Goal: Book appointment/travel/reservation

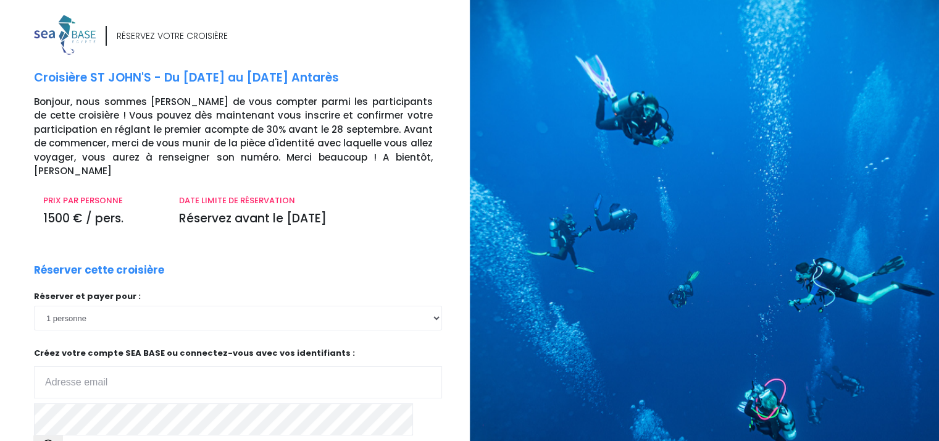
scroll to position [62, 0]
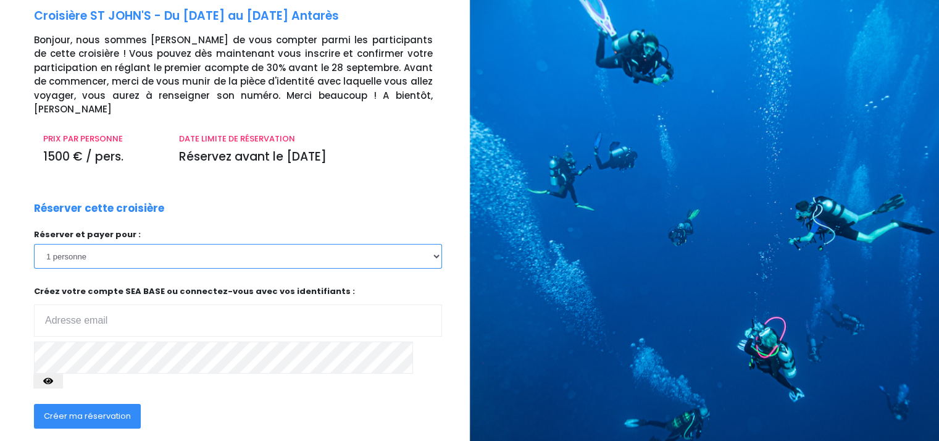
click at [436, 244] on select "1 personne 2 personnes 3 personnes 4 personnes 5 personnes 6 personnes 7 person…" at bounding box center [238, 256] width 408 height 25
select select "2"
click at [34, 244] on select "1 personne 2 personnes 3 personnes 4 personnes 5 personnes 6 personnes 7 person…" at bounding box center [238, 256] width 408 height 25
click at [146, 307] on input "email" at bounding box center [238, 320] width 408 height 32
type input "sebastienhuline@gmail.com"
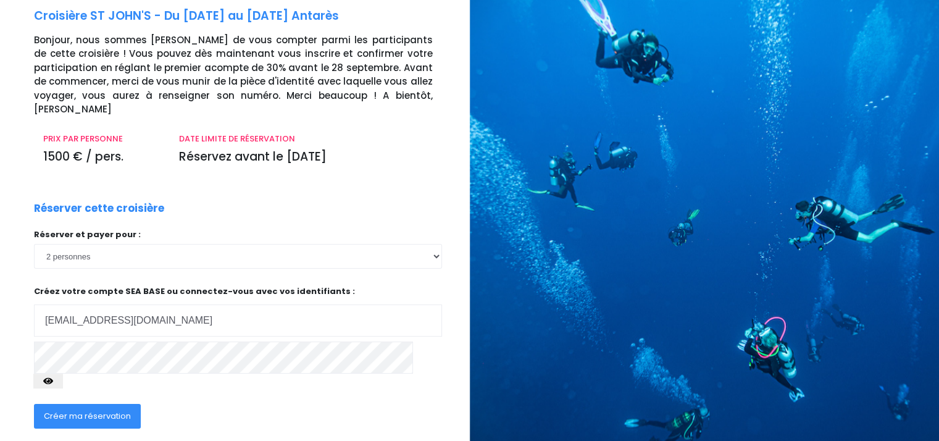
click at [63, 373] on button "button" at bounding box center [48, 380] width 30 height 15
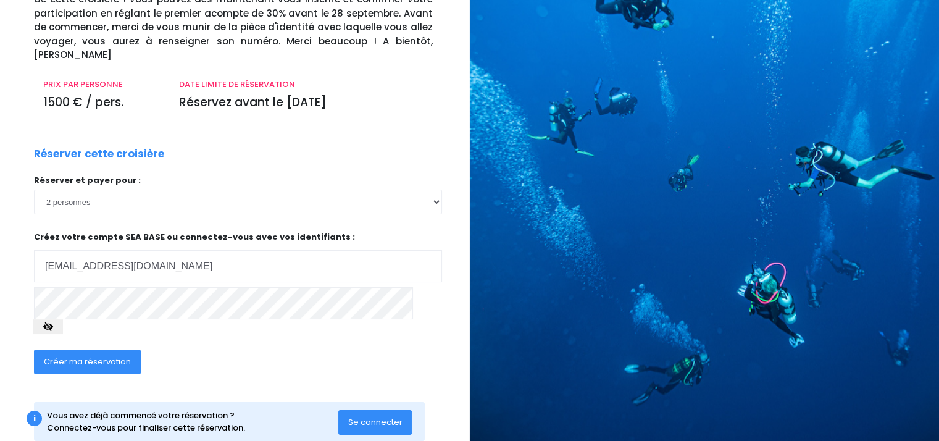
scroll to position [117, 0]
click at [83, 355] on span "Créer ma réservation" at bounding box center [87, 361] width 87 height 12
click at [76, 355] on span "Créer ma réservation" at bounding box center [87, 361] width 87 height 12
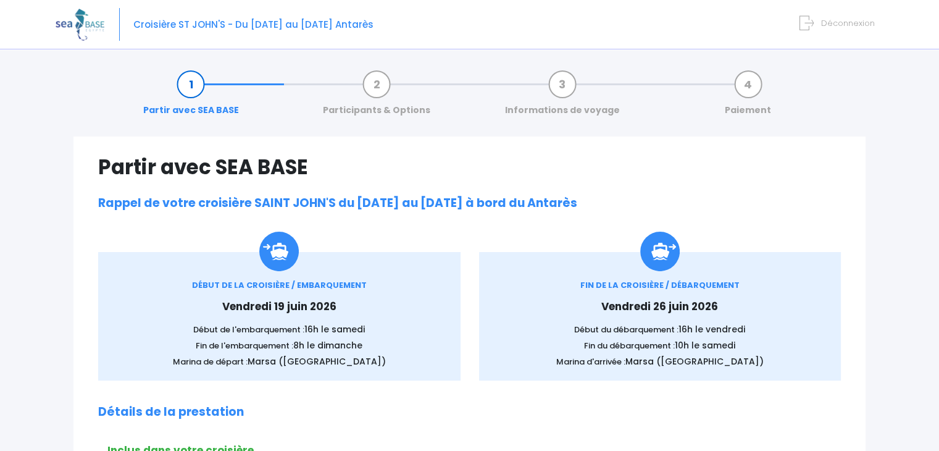
click at [311, 26] on span "Croisière ST JOHN'S - Du 19/06/26 au 26/09/26 Antarès" at bounding box center [253, 24] width 240 height 13
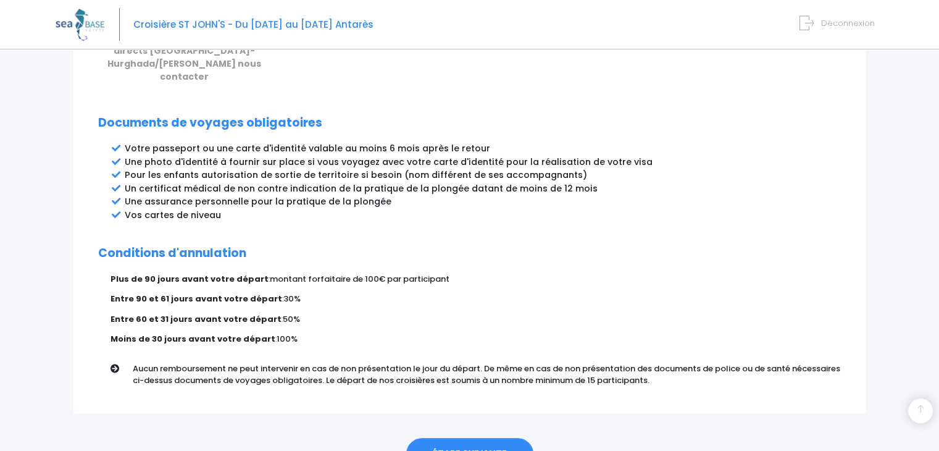
scroll to position [665, 0]
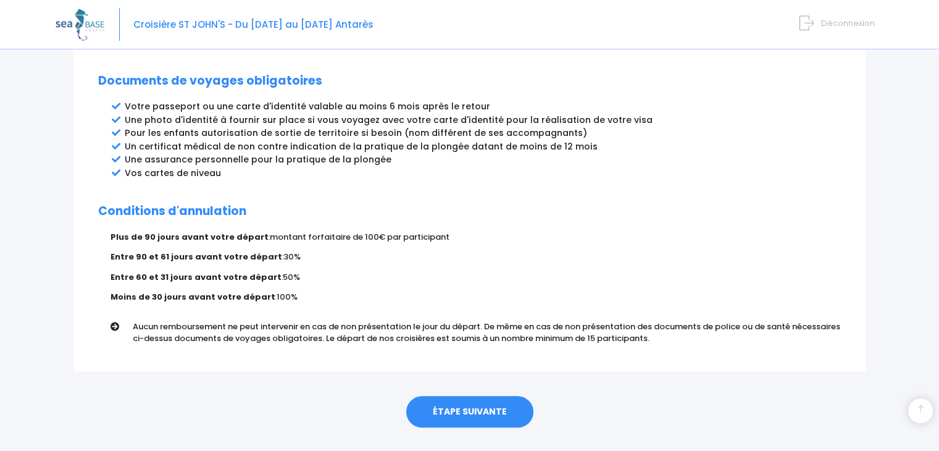
click at [472, 396] on link "ÉTAPE SUIVANTE" at bounding box center [469, 412] width 127 height 32
click at [470, 396] on link "ÉTAPE SUIVANTE" at bounding box center [469, 412] width 127 height 32
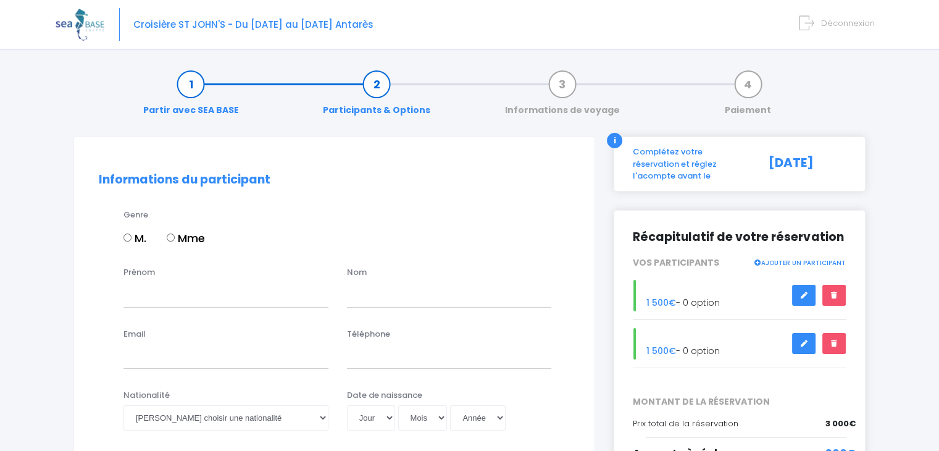
click at [128, 236] on input "M." at bounding box center [127, 237] width 8 height 8
radio input "true"
click at [148, 287] on input "Prénom" at bounding box center [225, 294] width 205 height 25
type input "[PERSON_NAME]"
click at [426, 299] on input "text" at bounding box center [449, 294] width 205 height 25
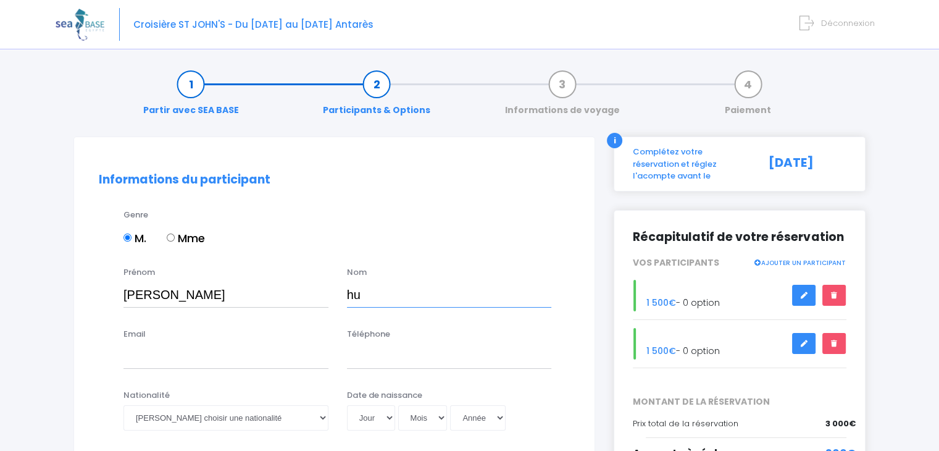
type input "h"
type input "HULINE"
click at [211, 361] on input "Email" at bounding box center [225, 356] width 205 height 25
type input "[EMAIL_ADDRESS][DOMAIN_NAME]"
click at [383, 354] on input "Téléphone" at bounding box center [449, 356] width 205 height 25
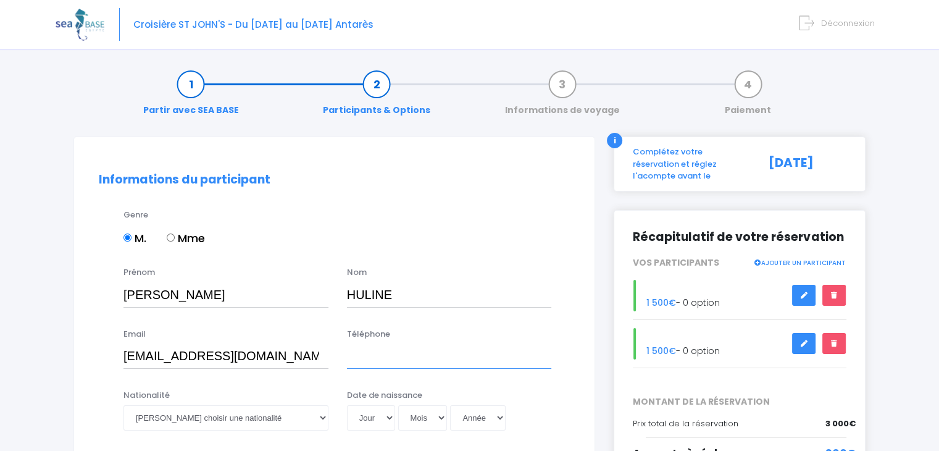
type input "0768675647"
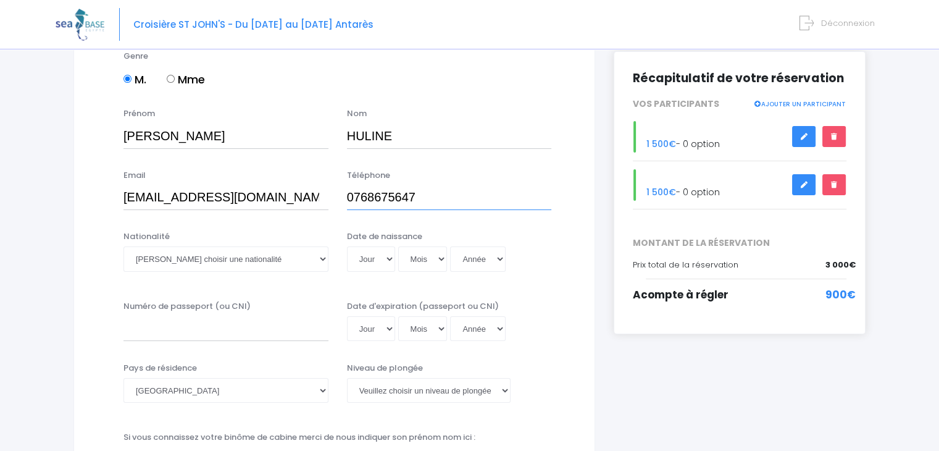
scroll to position [185, 0]
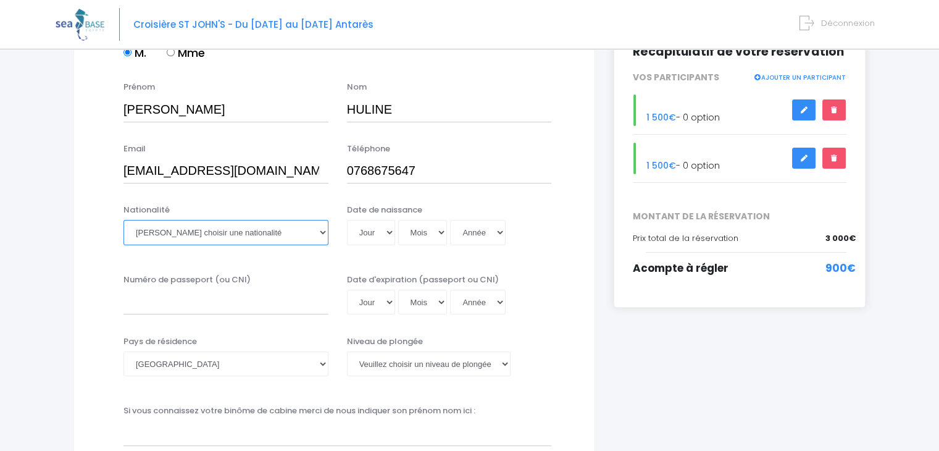
click at [246, 231] on select "Veuillez choisir une nationalité Afghane Albanaise Algerienne Allemande America…" at bounding box center [225, 232] width 205 height 25
select select "Française"
click at [123, 220] on select "Veuillez choisir une nationalité Afghane Albanaise Algerienne Allemande America…" at bounding box center [225, 232] width 205 height 25
click at [371, 228] on select "Jour 01 02 03 04 05 06 07 08 09 10 11 12 13 14 15 16 17 18 19 20 21 22 23 24 25…" at bounding box center [371, 232] width 48 height 25
select select "09"
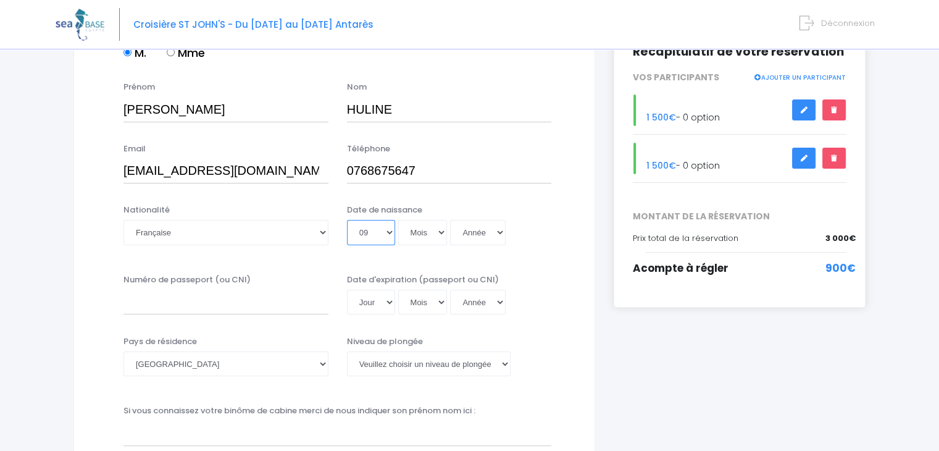
click at [347, 220] on select "Jour 01 02 03 04 05 06 07 08 09 10 11 12 13 14 15 16 17 18 19 20 21 22 23 24 25…" at bounding box center [371, 232] width 48 height 25
click at [428, 230] on select "Mois 01 02 03 04 05 06 07 08 09 10 11 12" at bounding box center [422, 232] width 49 height 25
select select "01"
click at [398, 220] on select "Mois 01 02 03 04 05 06 07 08 09 10 11 12" at bounding box center [422, 232] width 49 height 25
click at [487, 235] on select "Année 2045 2044 2043 2042 2041 2040 2039 2038 2037 2036 2035 2034 2033 2032 203…" at bounding box center [478, 232] width 56 height 25
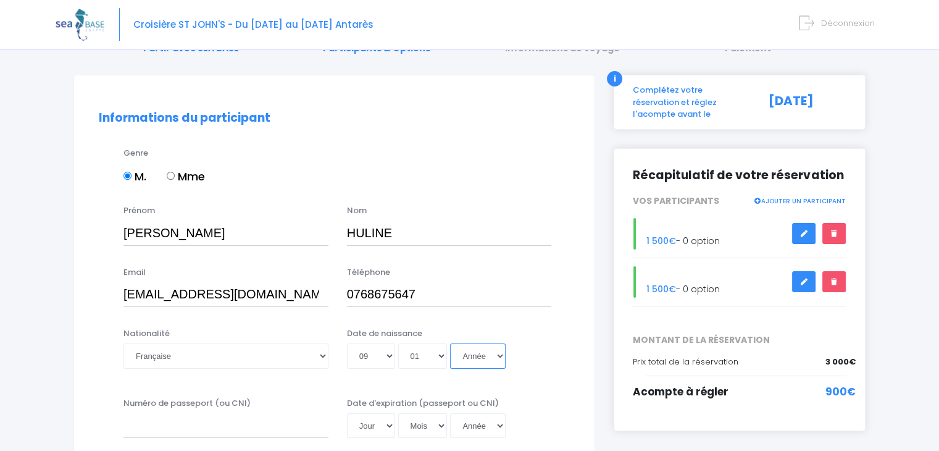
scroll to position [0, 0]
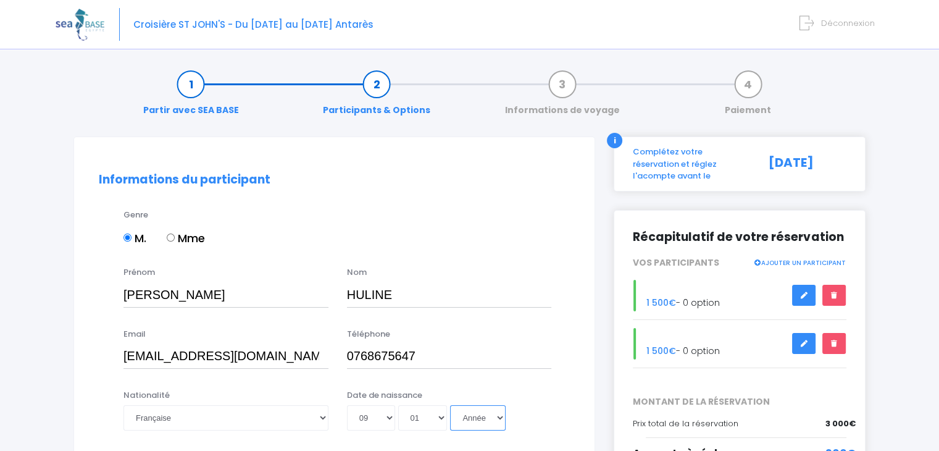
click at [486, 423] on select "Année 2045 2044 2043 2042 2041 2040 2039 2038 2037 2036 2035 2034 2033 2032 203…" at bounding box center [478, 417] width 56 height 25
click at [489, 418] on select "Année 2045 2044 2043 2042 2041 2040 2039 2038 2037 2036 2035 2034 2033 2032 203…" at bounding box center [478, 417] width 56 height 25
select select "1974"
click at [450, 405] on select "Année 2045 2044 2043 2042 2041 2040 2039 2038 2037 2036 2035 2034 2033 2032 203…" at bounding box center [478, 417] width 56 height 25
type input "1974-01-09"
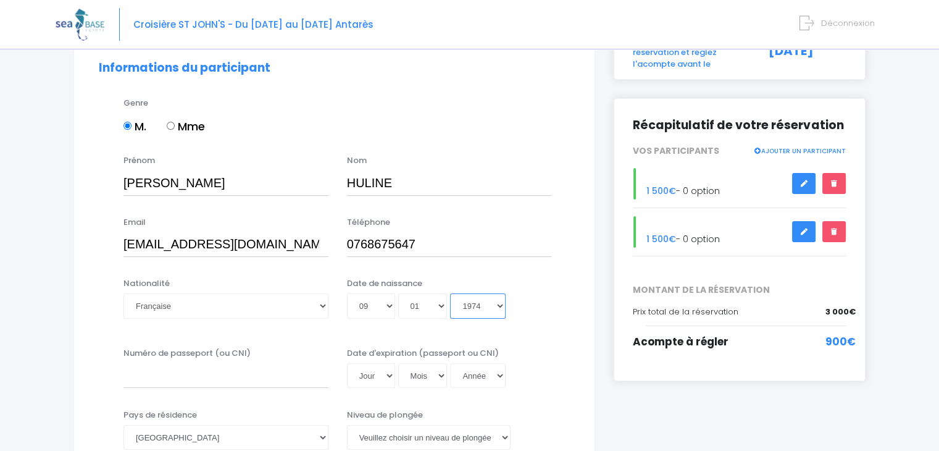
scroll to position [185, 0]
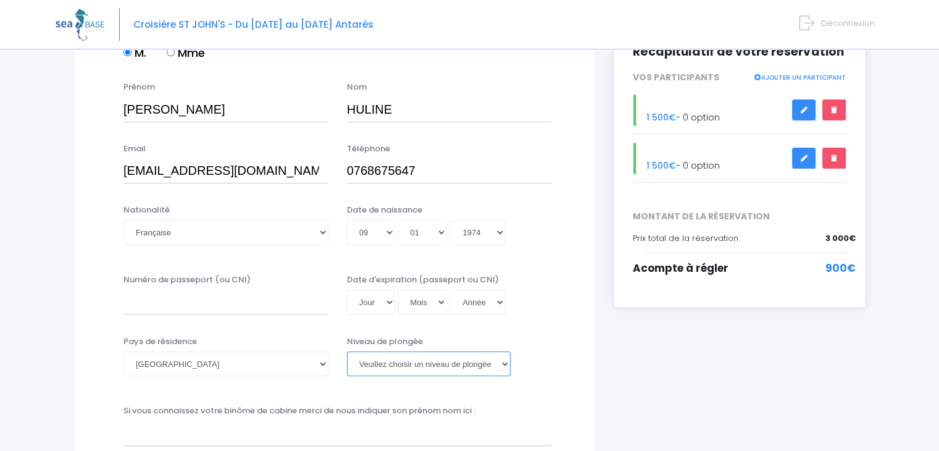
click at [389, 366] on select "Veuillez choisir un niveau de plongée Non plongeur Junior OW diver Adventure OW…" at bounding box center [429, 363] width 164 height 25
select select "N1"
click at [347, 351] on select "Veuillez choisir un niveau de plongée Non plongeur Junior OW diver Adventure OW…" at bounding box center [429, 363] width 164 height 25
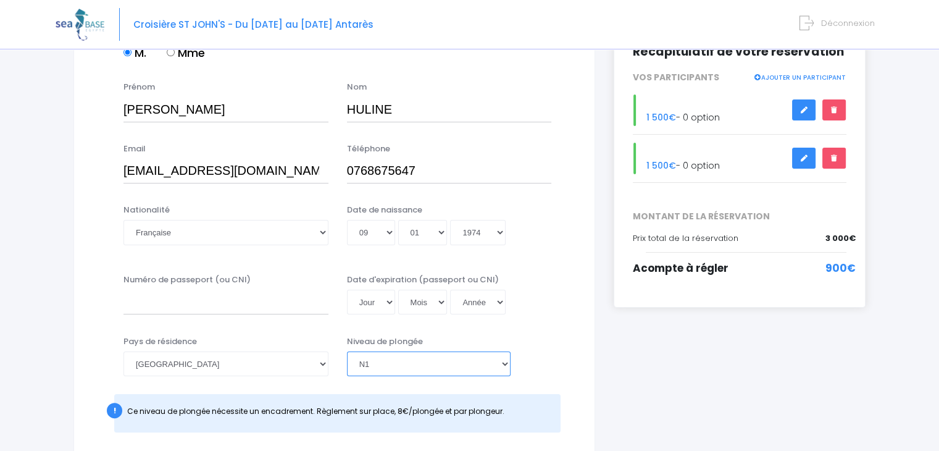
click at [506, 362] on select "Veuillez choisir un niveau de plongée Non plongeur Junior OW diver Adventure OW…" at bounding box center [429, 363] width 164 height 25
click at [347, 351] on select "Veuillez choisir un niveau de plongée Non plongeur Junior OW diver Adventure OW…" at bounding box center [429, 363] width 164 height 25
click at [189, 297] on input "Numéro de passeport (ou CNI)" at bounding box center [225, 302] width 205 height 25
type input "17CA46758"
click at [387, 304] on select "Jour 01 02 03 04 05 06 07 08 09 10 11 12 13 14 15 16 17 18 19 20 21 22 23 24 25…" at bounding box center [371, 302] width 48 height 25
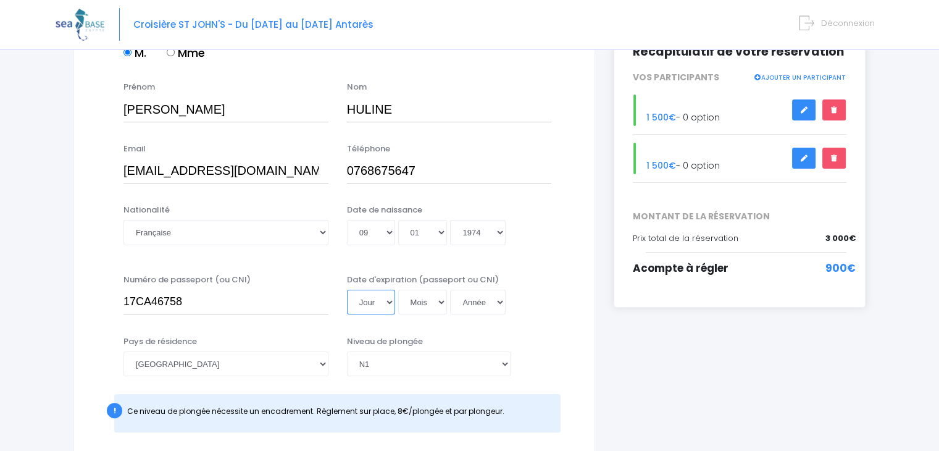
select select "09"
click at [347, 290] on select "Jour 01 02 03 04 05 06 07 08 09 10 11 12 13 14 15 16 17 18 19 20 21 22 23 24 25…" at bounding box center [371, 302] width 48 height 25
click at [426, 307] on select "Mois 01 02 03 04 05 06 07 08 09 10 11 12" at bounding box center [422, 302] width 49 height 25
select select "03"
click at [398, 290] on select "Mois 01 02 03 04 05 06 07 08 09 10 11 12" at bounding box center [422, 302] width 49 height 25
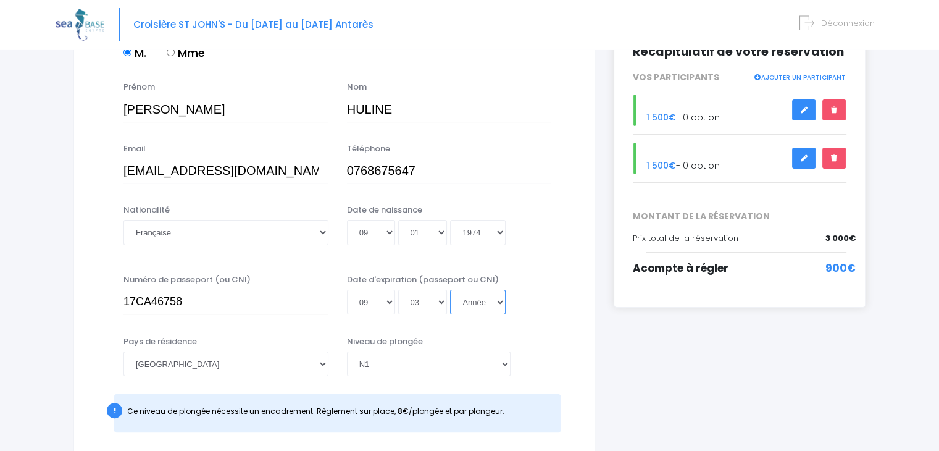
click at [467, 303] on select "Année 2045 2044 2043 2042 2041 2040 2039 2038 2037 2036 2035 2034 2033 2032 203…" at bounding box center [478, 302] width 56 height 25
select select "2027"
click at [450, 314] on select "Année 2045 2044 2043 2042 2041 2040 2039 2038 2037 2036 2035 2034 2033 2032 203…" at bounding box center [478, 302] width 56 height 25
type input "2027-03-09"
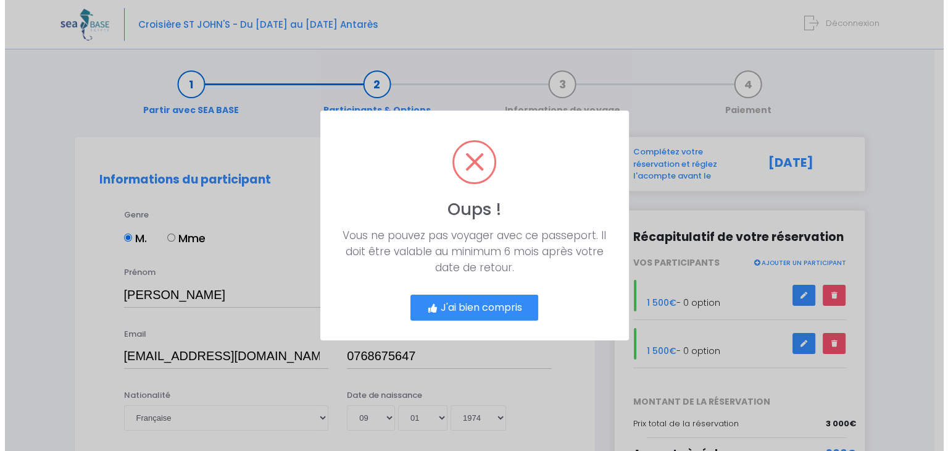
scroll to position [0, 0]
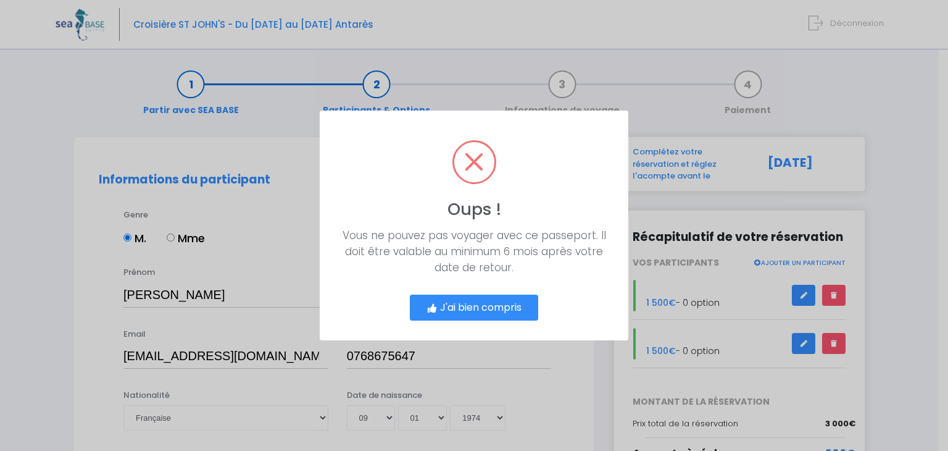
click at [468, 307] on button "J'ai bien compris" at bounding box center [474, 307] width 128 height 26
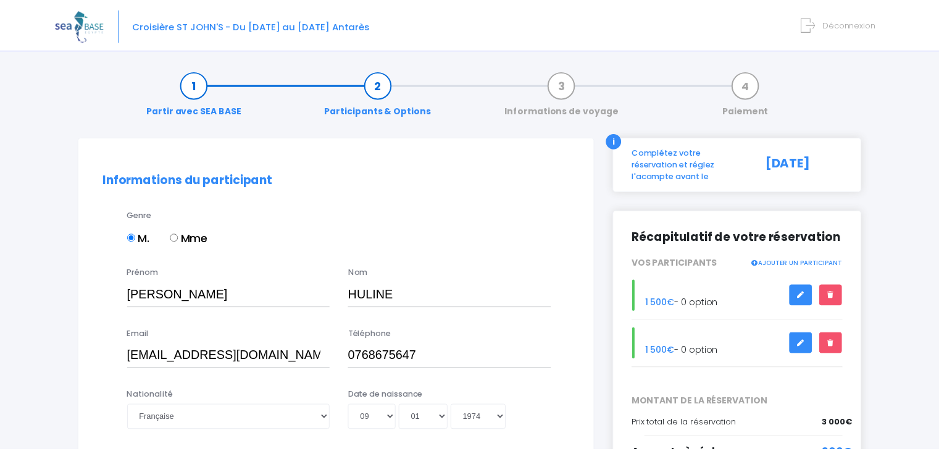
scroll to position [262, 0]
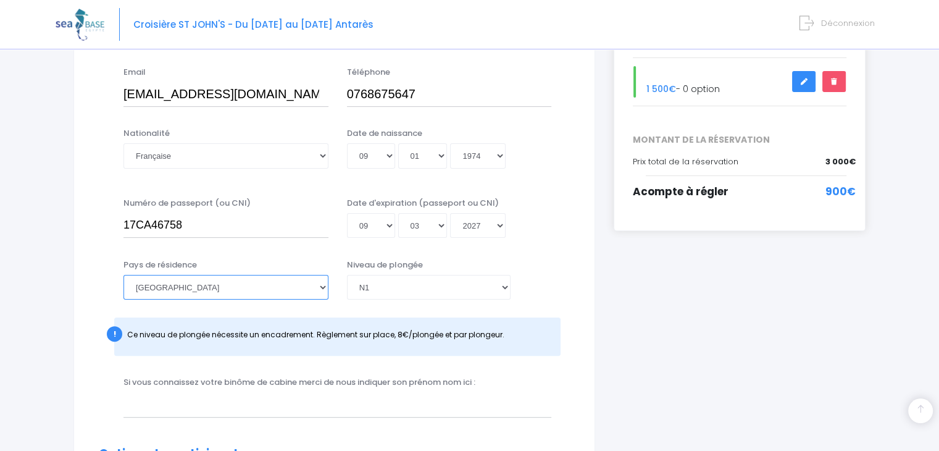
drag, startPoint x: 264, startPoint y: 291, endPoint x: 283, endPoint y: 284, distance: 19.9
click at [264, 291] on select "Afghanistan Afrique du Sud Albanie Algérie Allemagne Andorre Angola Anguilla An…" at bounding box center [225, 287] width 205 height 25
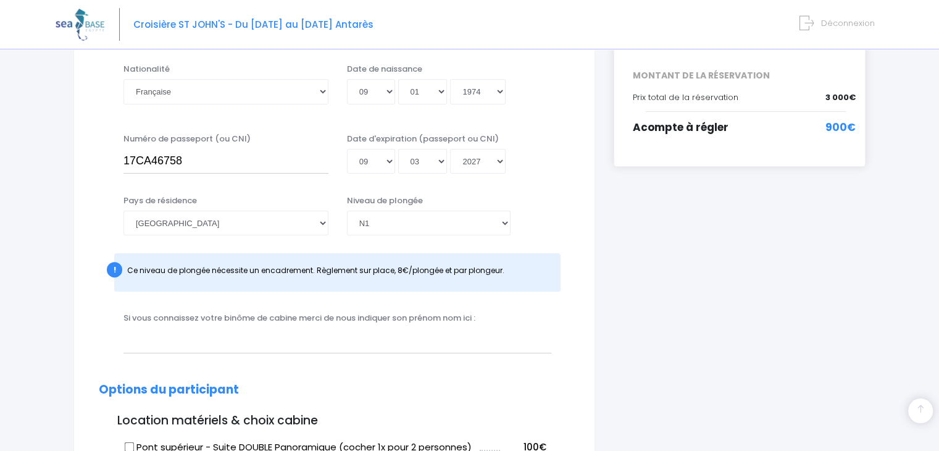
scroll to position [323, 0]
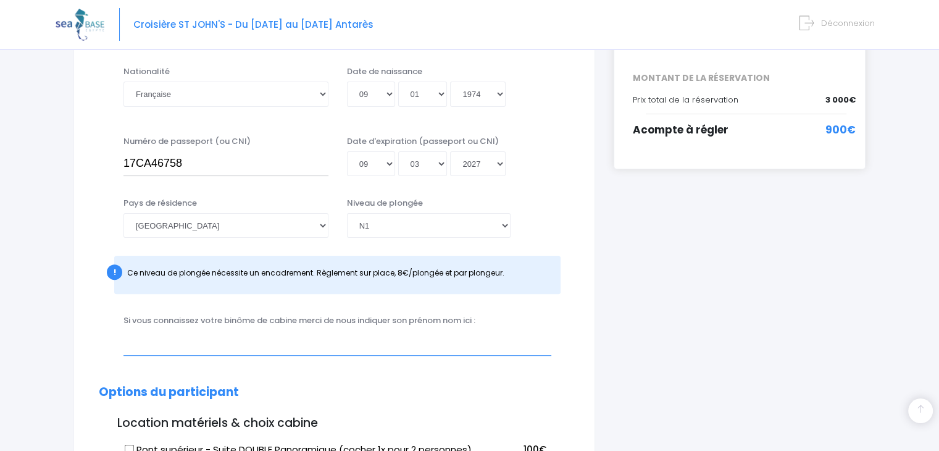
click at [232, 339] on input "text" at bounding box center [337, 342] width 428 height 25
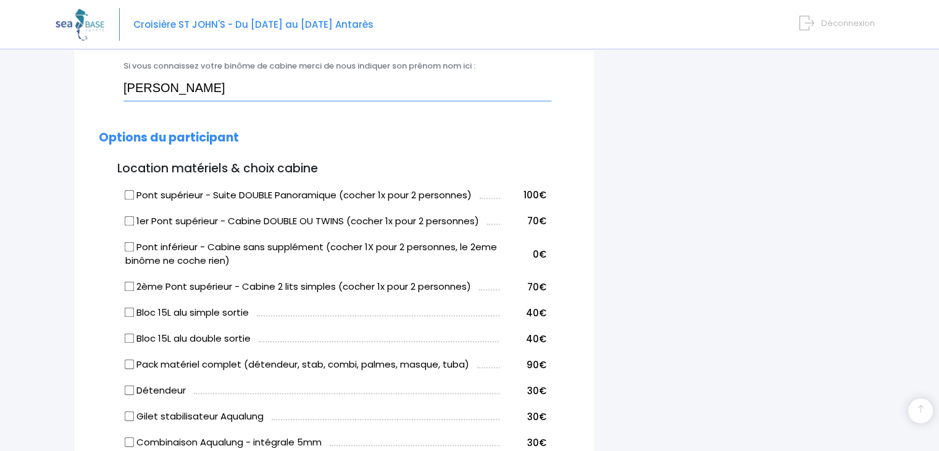
scroll to position [509, 0]
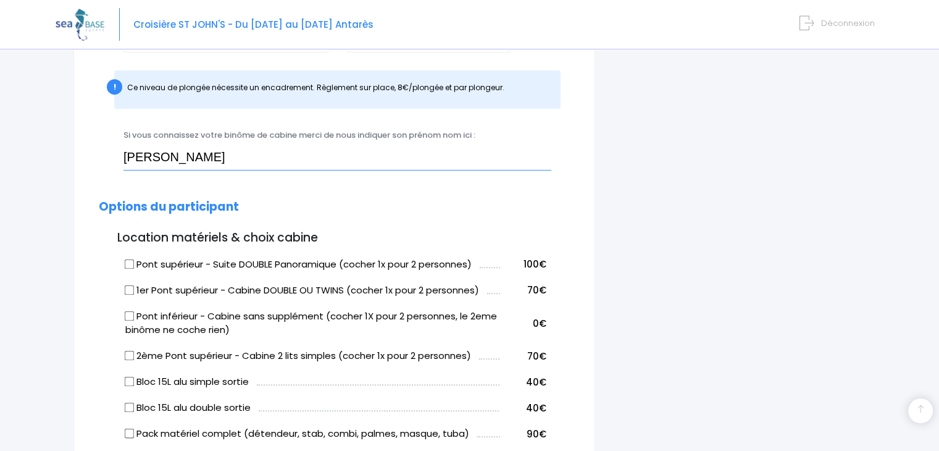
drag, startPoint x: 265, startPoint y: 152, endPoint x: 177, endPoint y: 151, distance: 88.9
click at [183, 151] on input "PHILIPPE GUICHETEAU" at bounding box center [337, 157] width 428 height 25
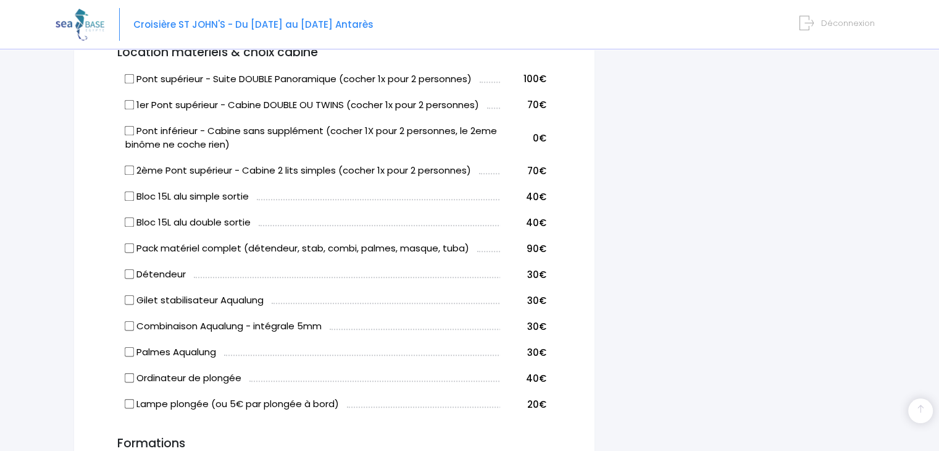
scroll to position [632, 0]
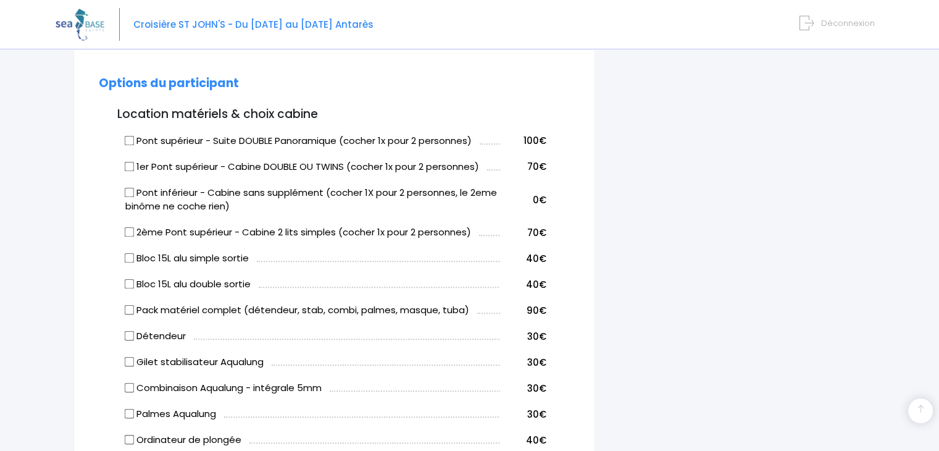
type input "PHILIPPE"
click at [135, 140] on label "Pont supérieur - Suite DOUBLE Panoramique (cocher 1x pour 2 personnes)" at bounding box center [298, 141] width 346 height 14
click at [135, 140] on input "Pont supérieur - Suite DOUBLE Panoramique (cocher 1x pour 2 personnes)" at bounding box center [130, 140] width 10 height 10
checkbox input "true"
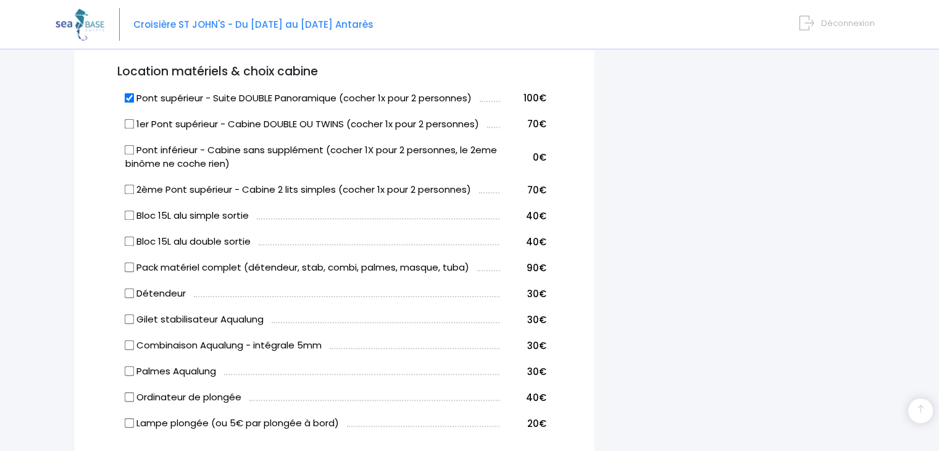
scroll to position [694, 0]
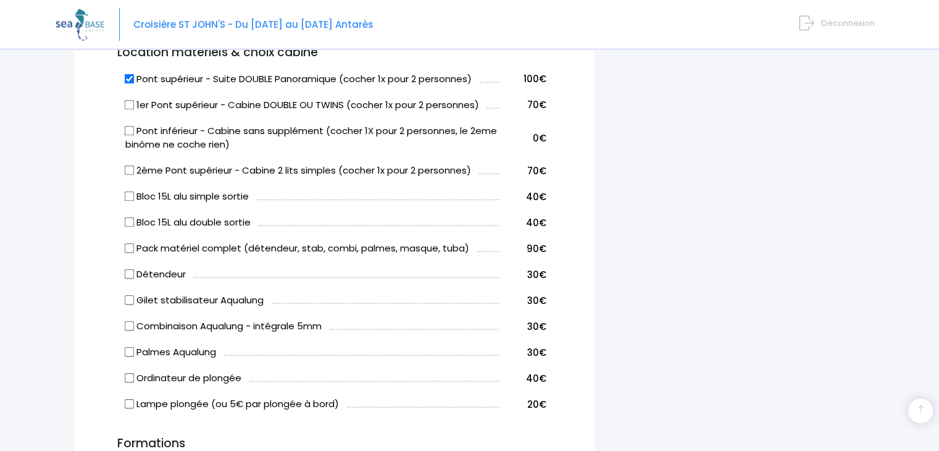
click at [130, 194] on input "Bloc 15L alu simple sortie" at bounding box center [130, 196] width 10 height 10
checkbox input "true"
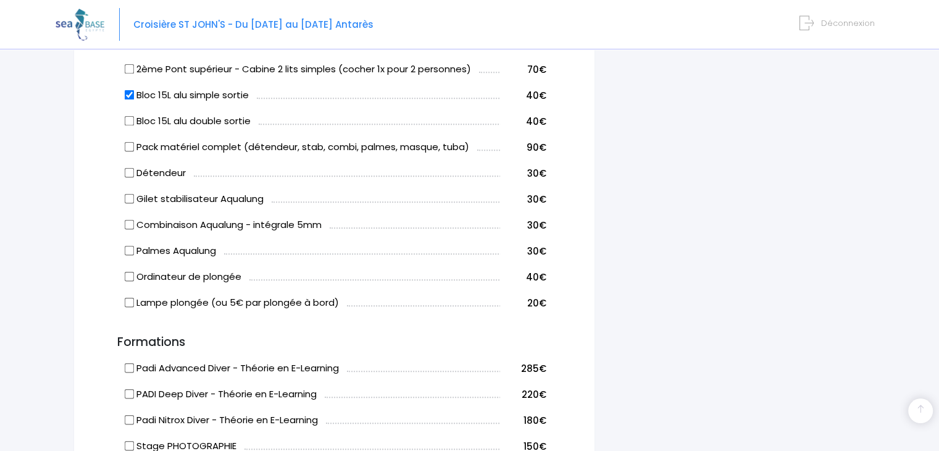
scroll to position [817, 0]
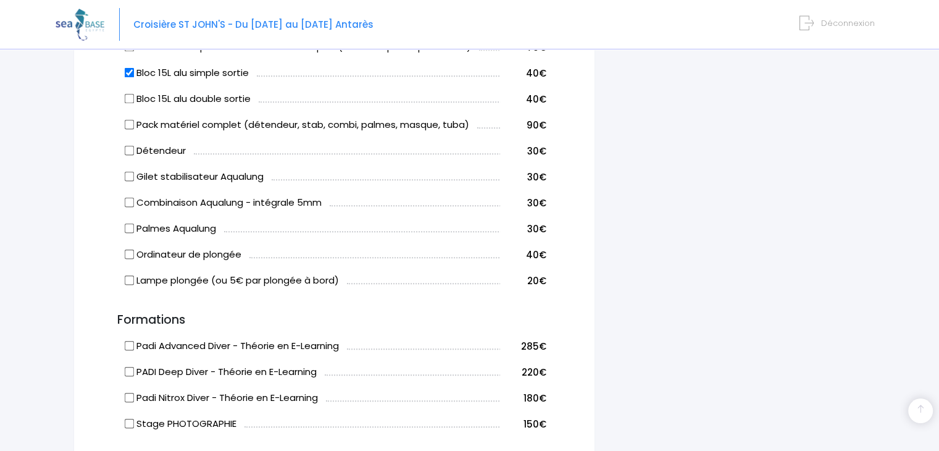
click at [128, 179] on input "Gilet stabilisateur Aqualung" at bounding box center [130, 177] width 10 height 10
checkbox input "true"
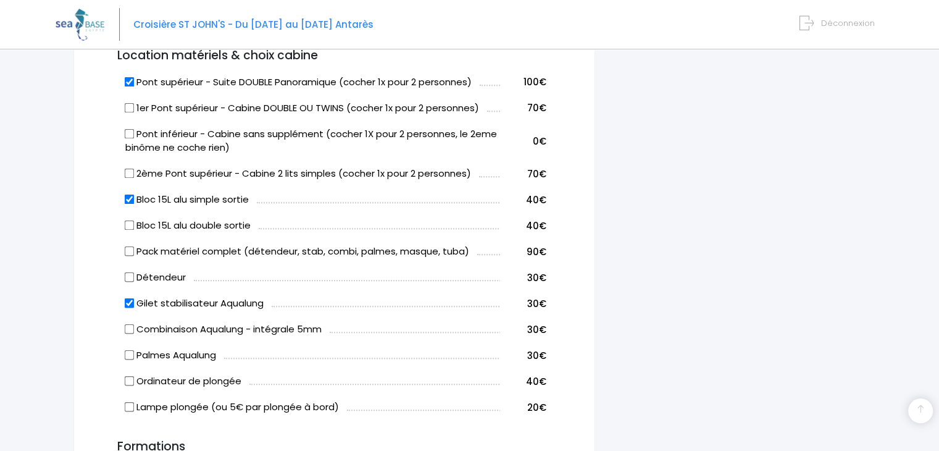
scroll to position [694, 0]
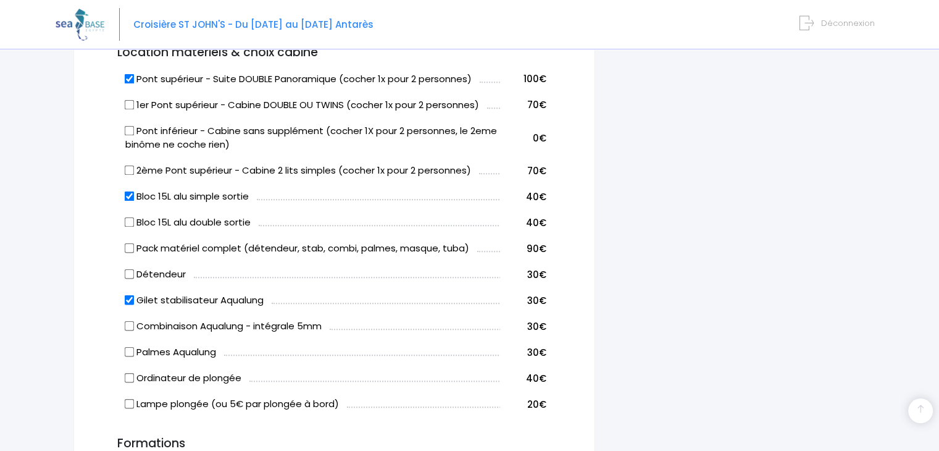
click at [129, 225] on input "Bloc 15L alu double sortie" at bounding box center [130, 222] width 10 height 10
checkbox input "true"
click at [128, 193] on input "Bloc 15L alu simple sortie" at bounding box center [130, 196] width 10 height 10
checkbox input "false"
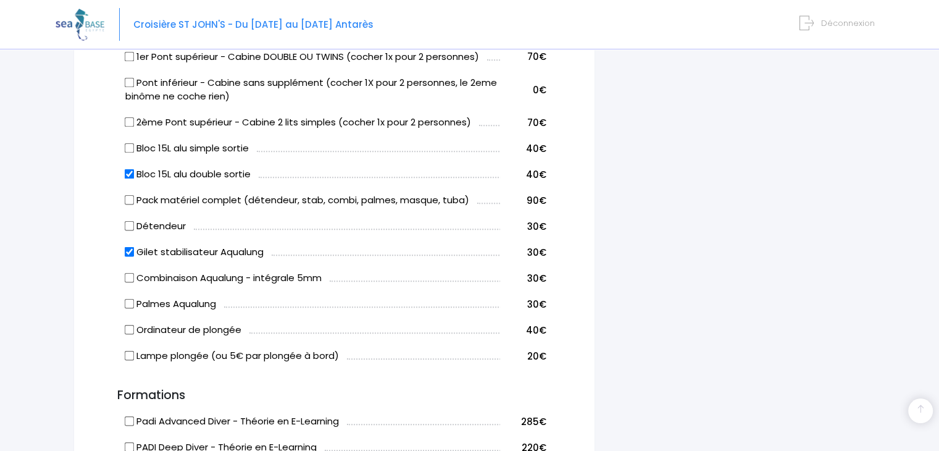
scroll to position [817, 0]
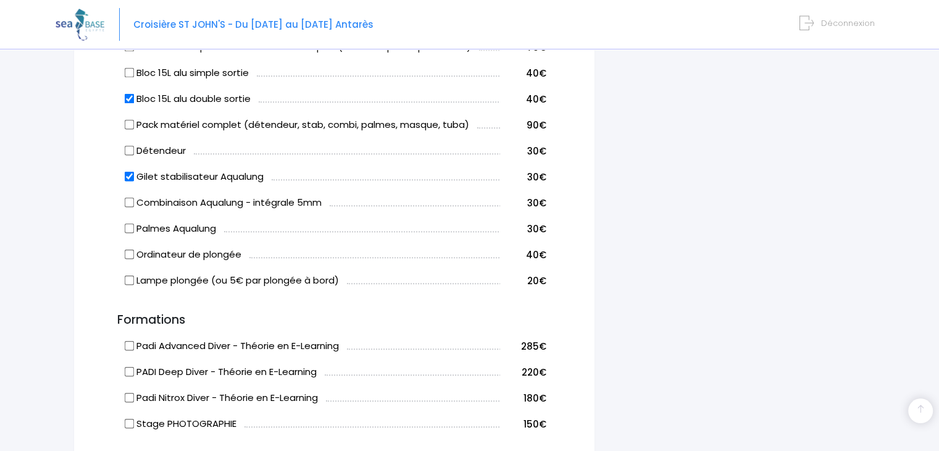
click at [129, 149] on input "Détendeur" at bounding box center [130, 151] width 10 height 10
checkbox input "true"
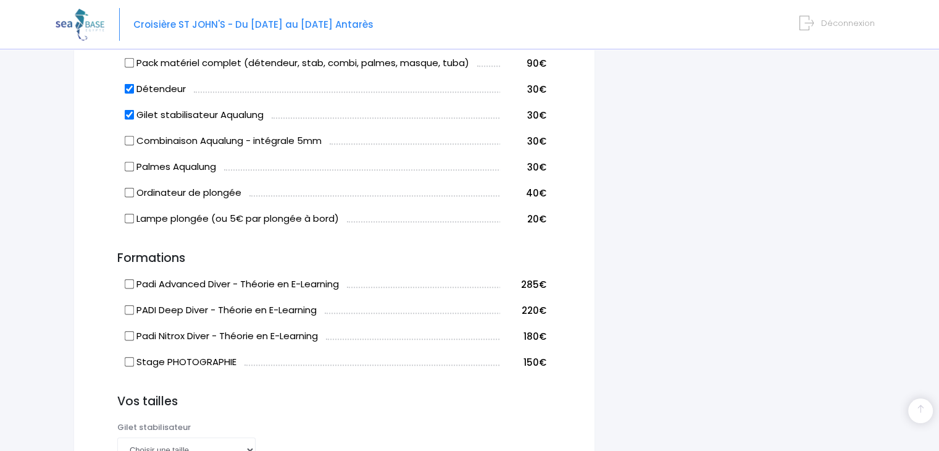
scroll to position [1003, 0]
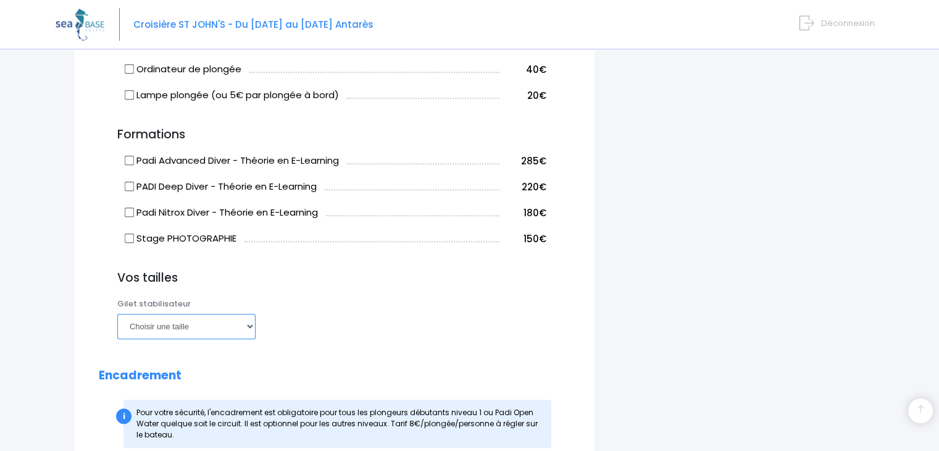
click at [248, 322] on select "Choisir une taille XXS XS S M ML L XL XXL" at bounding box center [186, 326] width 138 height 25
click at [295, 296] on div "Vos tailles Palmes Choisir une taille 36/37 38/39 40/41 42/43 44/45 46/47 Combi…" at bounding box center [334, 308] width 471 height 75
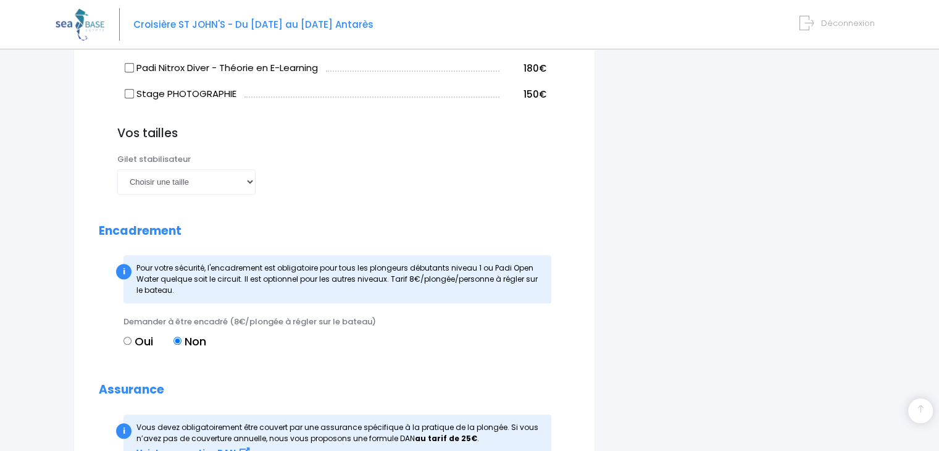
scroll to position [1126, 0]
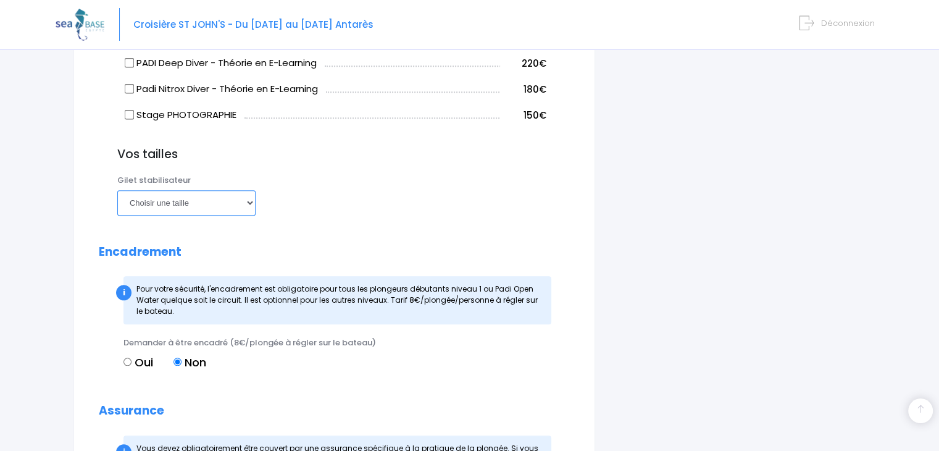
click at [247, 203] on select "Choisir une taille XXS XS S M ML L XL XXL" at bounding box center [186, 202] width 138 height 25
select select "L"
click at [117, 190] on select "Choisir une taille XXS XS S M ML L XL XXL" at bounding box center [186, 202] width 138 height 25
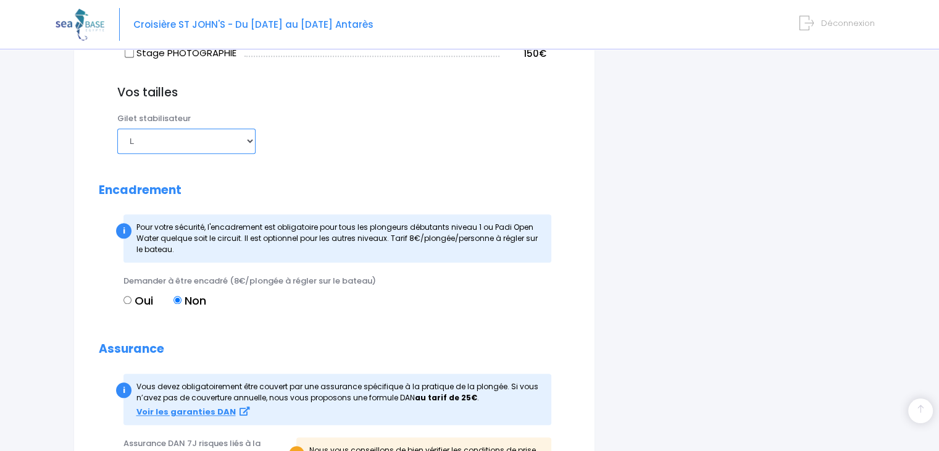
click at [246, 140] on select "Choisir une taille XXS XS S M ML L XL XXL" at bounding box center [186, 140] width 138 height 25
click at [117, 128] on select "Choisir une taille XXS XS S M ML L XL XXL" at bounding box center [186, 140] width 138 height 25
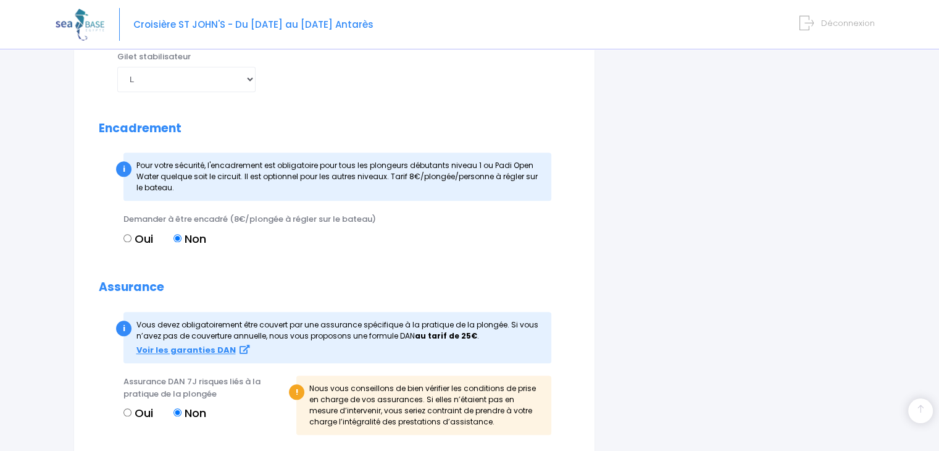
click at [127, 235] on input "Oui" at bounding box center [127, 238] width 8 height 8
radio input "true"
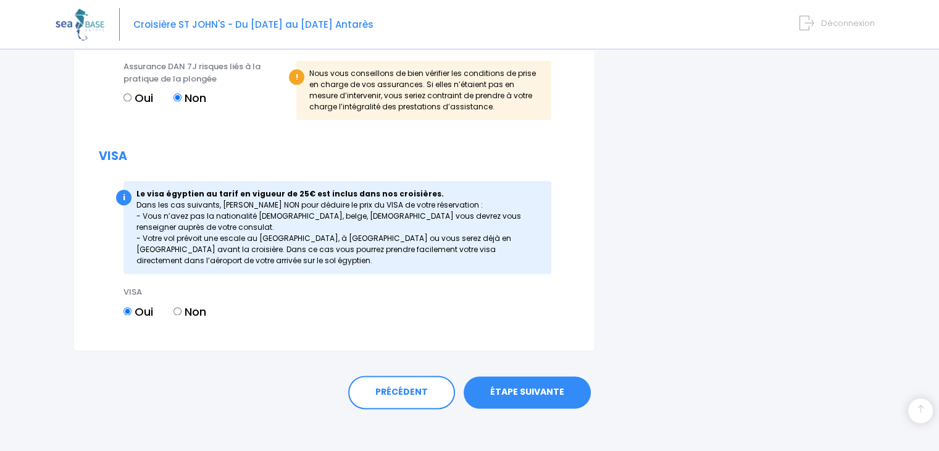
scroll to position [1570, 0]
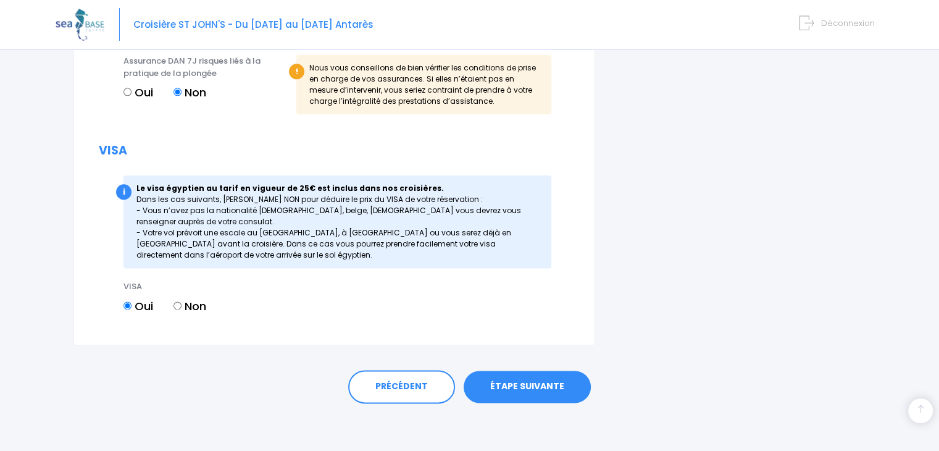
click at [538, 386] on link "ÉTAPE SUIVANTE" at bounding box center [527, 386] width 127 height 32
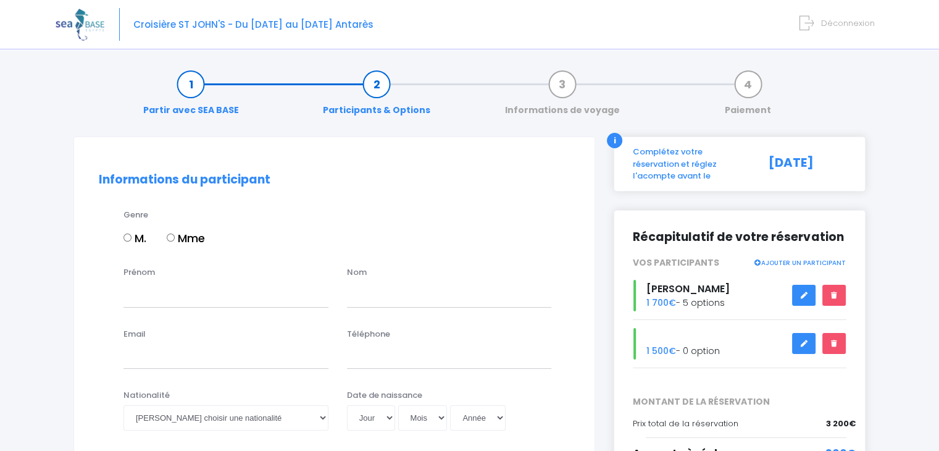
click at [129, 237] on input "M." at bounding box center [127, 237] width 8 height 8
radio input "true"
click at [159, 294] on input "Prénom" at bounding box center [225, 294] width 205 height 25
type input "Philippe"
click at [407, 287] on input "text" at bounding box center [449, 294] width 205 height 25
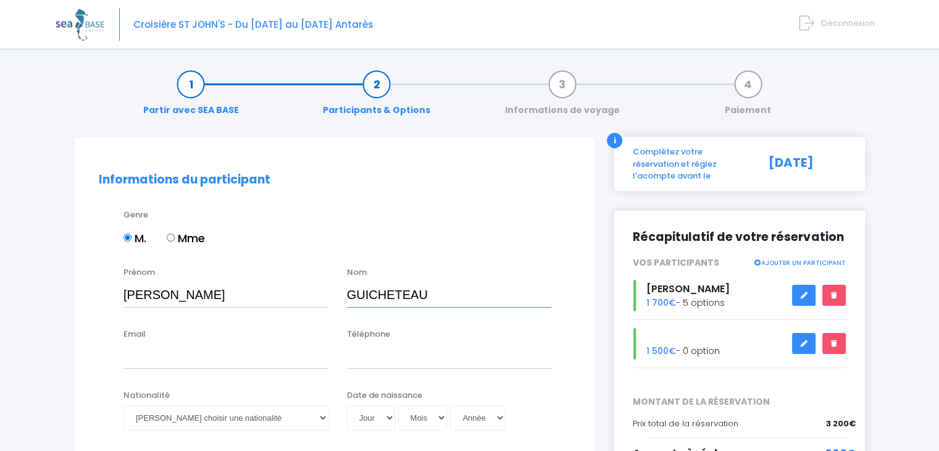
type input "GUICHETEAU"
click at [198, 359] on input "Email" at bounding box center [225, 356] width 205 height 25
type input "P"
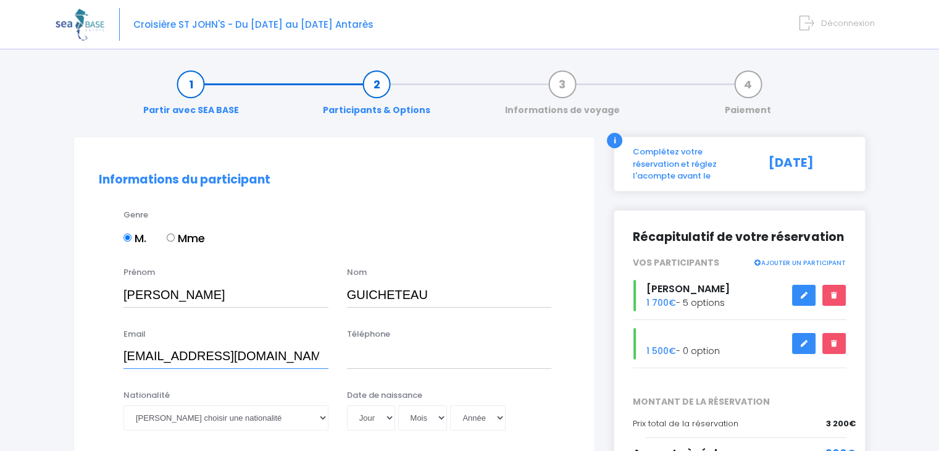
type input "phildour@gmail.com"
click at [398, 357] on input "Téléphone" at bounding box center [449, 356] width 205 height 25
type input "0680429815"
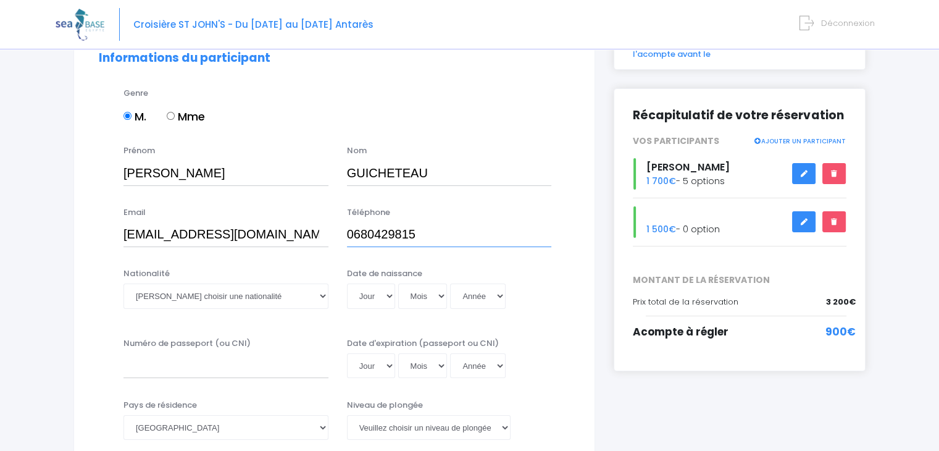
scroll to position [123, 0]
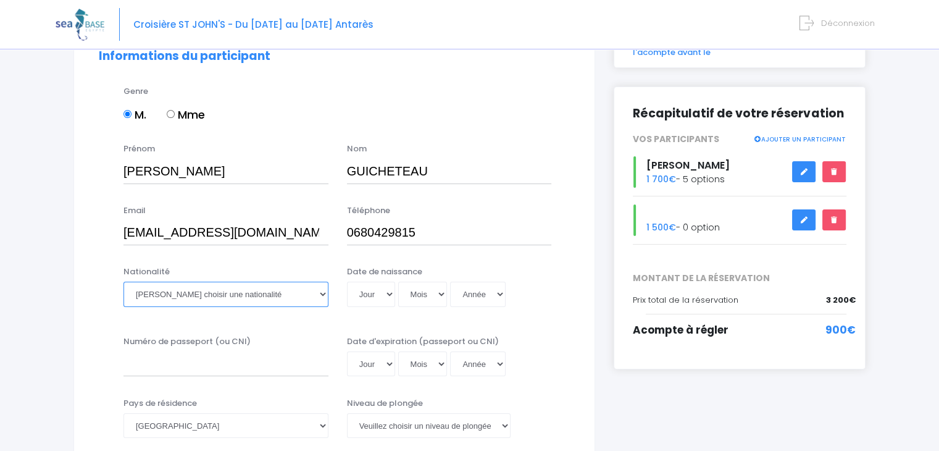
click at [195, 292] on select "Veuillez choisir une nationalité [DEMOGRAPHIC_DATA] Algerienne Allemande [GEOGR…" at bounding box center [225, 294] width 205 height 25
select select "Française"
click at [123, 282] on select "Veuillez choisir une nationalité [DEMOGRAPHIC_DATA] Algerienne Allemande [GEOGR…" at bounding box center [225, 294] width 205 height 25
click at [389, 294] on select "Jour 01 02 03 04 05 06 07 08 09 10 11 12 13 14 15 16 17 18 19 20 21 22 23 24 25…" at bounding box center [371, 294] width 48 height 25
select select "29"
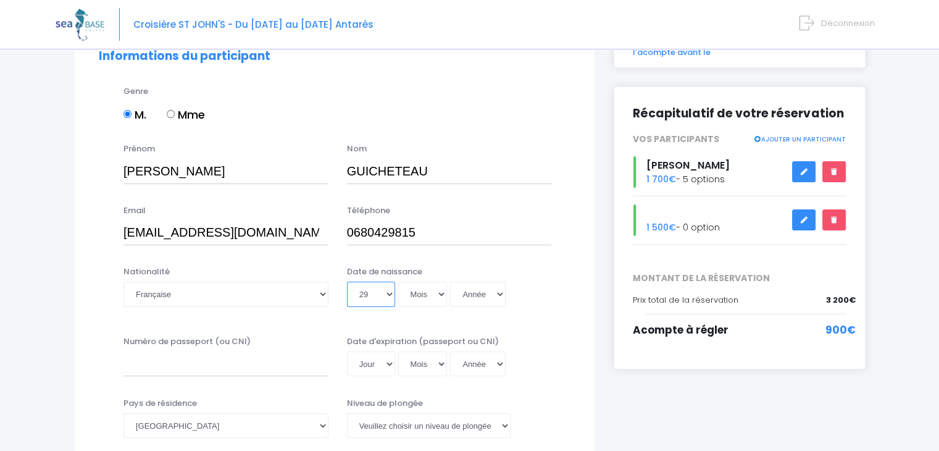
click at [347, 282] on select "Jour 01 02 03 04 05 06 07 08 09 10 11 12 13 14 15 16 17 18 19 20 21 22 23 24 25…" at bounding box center [371, 294] width 48 height 25
click at [419, 290] on select "Mois 01 02 03 04 05 06 07 08 09 10 11 12" at bounding box center [422, 294] width 49 height 25
select select "09"
click at [398, 282] on select "Mois 01 02 03 04 05 06 07 08 09 10 11 12" at bounding box center [422, 294] width 49 height 25
click at [473, 293] on select "Année 2045 2044 2043 2042 2041 2040 2039 2038 2037 2036 2035 2034 2033 2032 203…" at bounding box center [478, 294] width 56 height 25
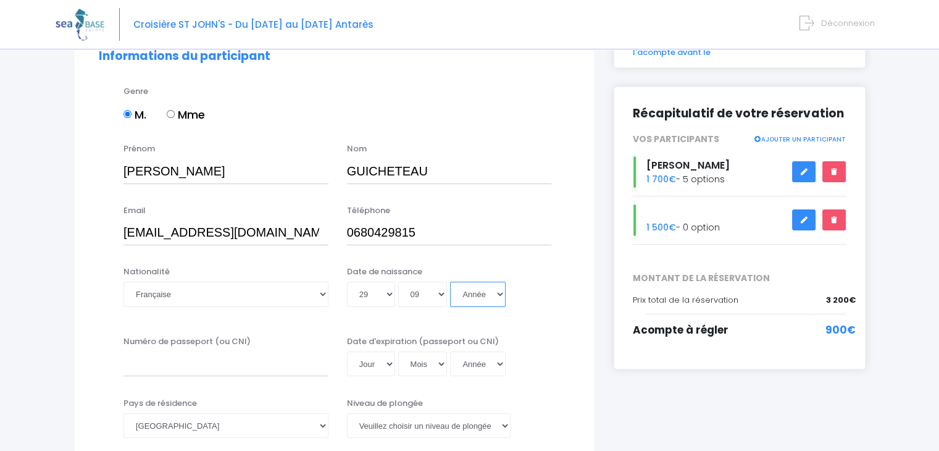
select select "1963"
click at [450, 282] on select "Année 2045 2044 2043 2042 2041 2040 2039 2038 2037 2036 2035 2034 2033 2032 203…" at bounding box center [478, 294] width 56 height 25
type input "1963-09-29"
click at [163, 365] on input "Numéro de passeport (ou CNI)" at bounding box center [225, 363] width 205 height 25
type input "21DC70589"
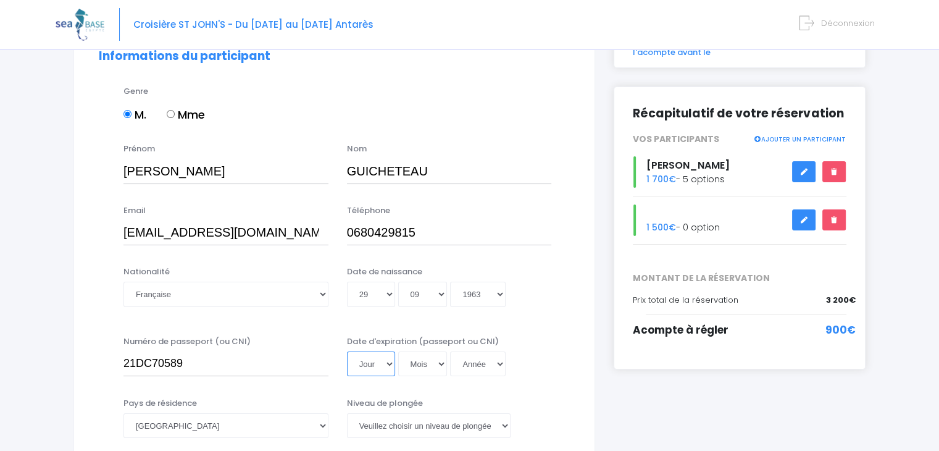
click at [380, 362] on select "Jour 01 02 03 04 05 06 07 08 09 10 11 12 13 14 15 16 17 18 19 20 21 22 23 24 25…" at bounding box center [371, 363] width 48 height 25
select select "27"
click at [347, 351] on select "Jour 01 02 03 04 05 06 07 08 09 10 11 12 13 14 15 16 17 18 19 20 21 22 23 24 25…" at bounding box center [371, 363] width 48 height 25
click at [417, 358] on select "Mois 01 02 03 04 05 06 07 08 09 10 11 12" at bounding box center [422, 363] width 49 height 25
select select "09"
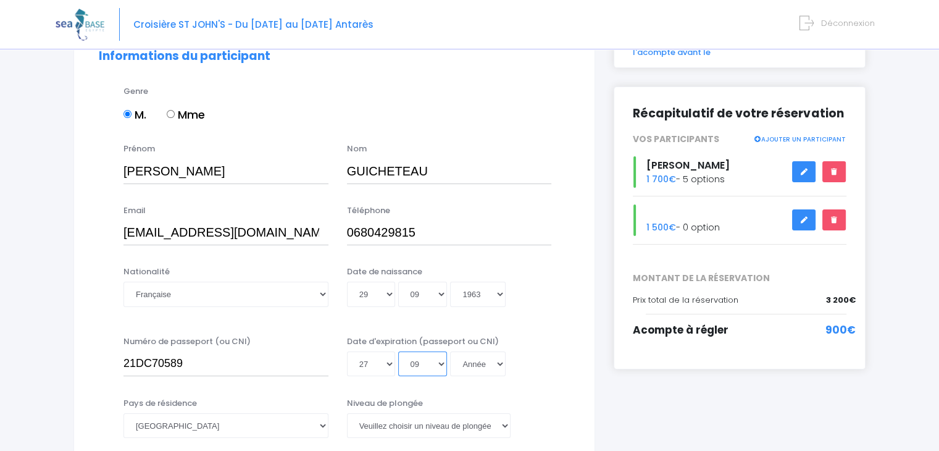
click at [398, 351] on select "Mois 01 02 03 04 05 06 07 08 09 10 11 12" at bounding box center [422, 363] width 49 height 25
click at [464, 365] on select "Année 2045 2044 2043 2042 2041 2040 2039 2038 2037 2036 2035 2034 2033 2032 203…" at bounding box center [478, 363] width 56 height 25
select select "2031"
click at [450, 351] on select "Année 2045 2044 2043 2042 2041 2040 2039 2038 2037 2036 2035 2034 2033 2032 203…" at bounding box center [478, 363] width 56 height 25
type input "2031-09-27"
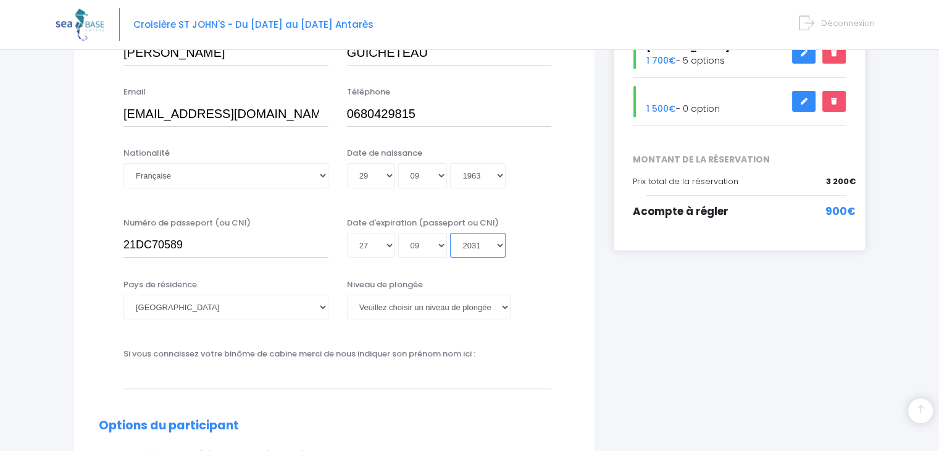
scroll to position [247, 0]
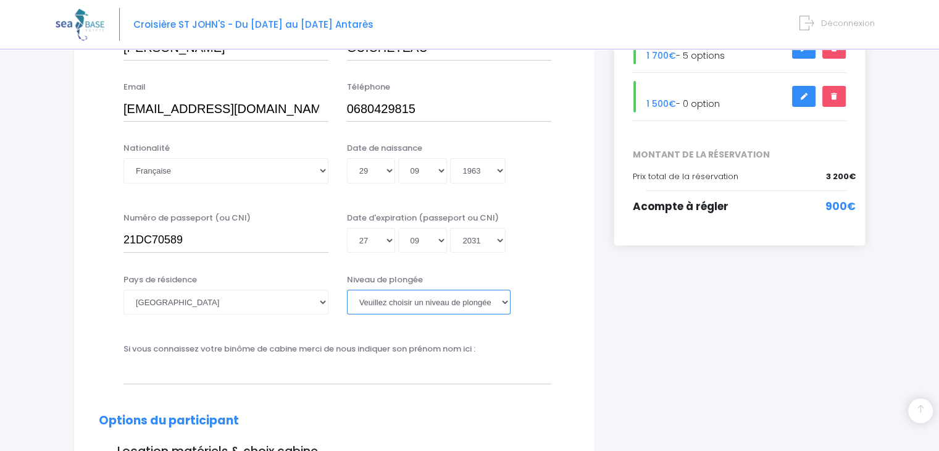
click at [503, 304] on select "Veuillez choisir un niveau de plongée Non plongeur Junior OW diver Adventure OW…" at bounding box center [429, 302] width 164 height 25
click at [347, 290] on select "Veuillez choisir un niveau de plongée Non plongeur Junior OW diver Adventure OW…" at bounding box center [429, 302] width 164 height 25
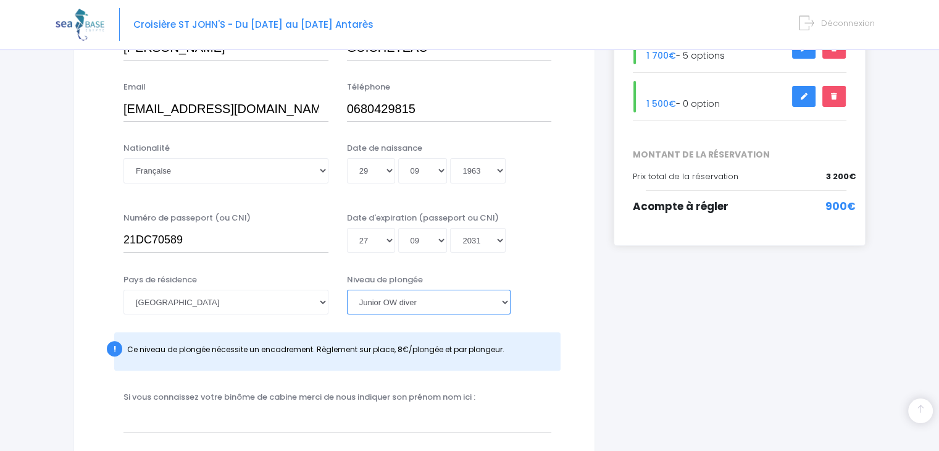
click at [501, 304] on select "Veuillez choisir un niveau de plongée Non plongeur Junior OW diver Adventure OW…" at bounding box center [429, 302] width 164 height 25
select select "PADI Open Water diver"
click at [347, 290] on select "Veuillez choisir un niveau de plongée Non plongeur Junior OW diver Adventure OW…" at bounding box center [429, 302] width 164 height 25
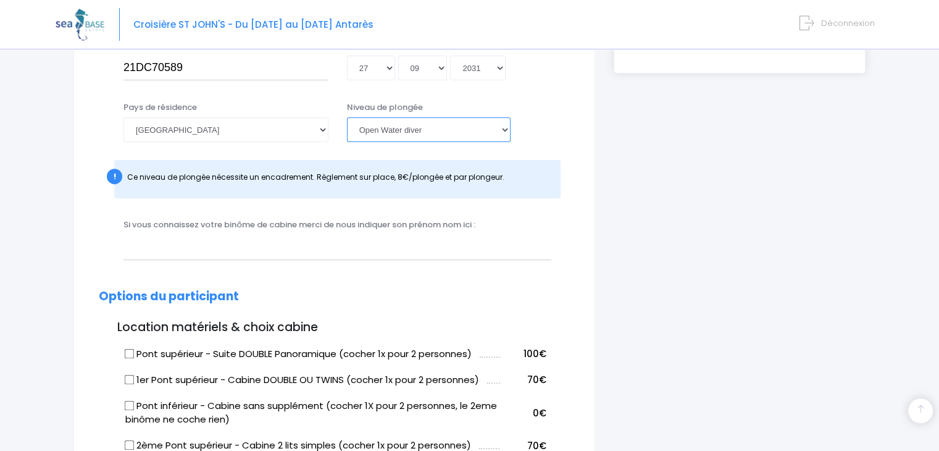
scroll to position [494, 0]
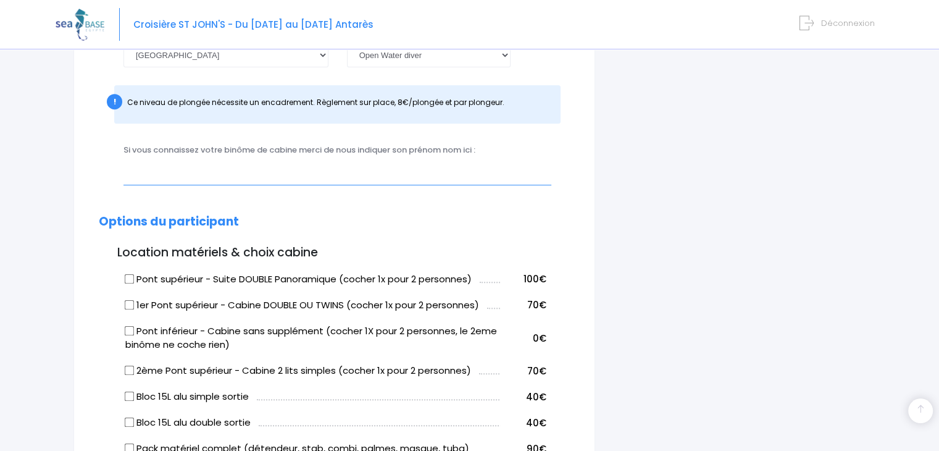
click at [237, 169] on input "text" at bounding box center [337, 172] width 428 height 25
type input "Sébastien"
click at [136, 278] on label "Pont supérieur - Suite DOUBLE Panoramique (cocher 1x pour 2 personnes)" at bounding box center [298, 279] width 346 height 14
click at [135, 278] on input "Pont supérieur - Suite DOUBLE Panoramique (cocher 1x pour 2 personnes)" at bounding box center [130, 278] width 10 height 10
checkbox input "true"
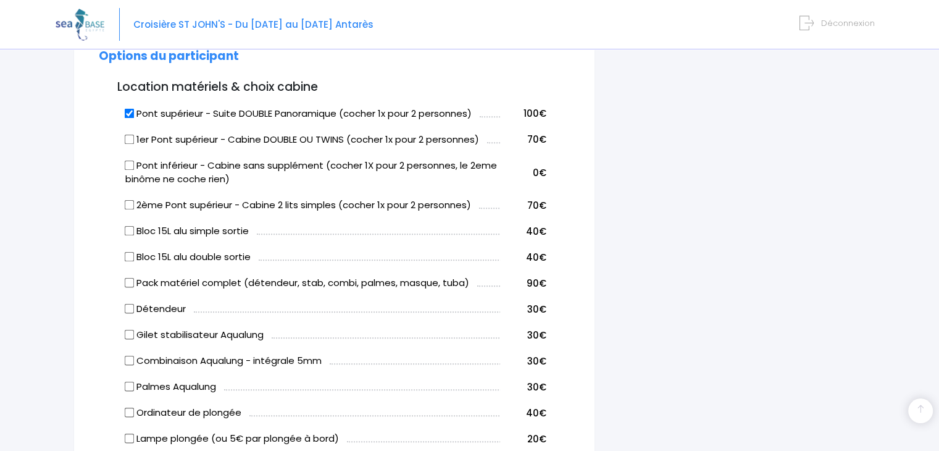
scroll to position [679, 0]
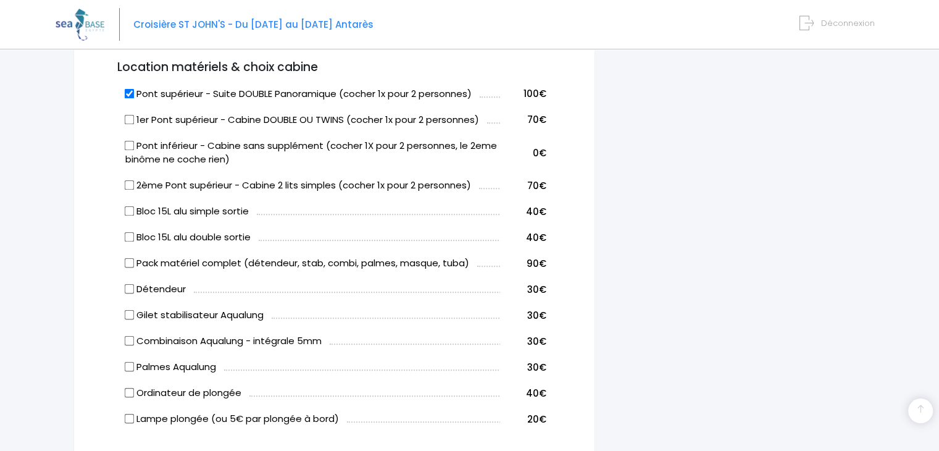
click at [127, 235] on input "Bloc 15L alu double sortie" at bounding box center [130, 237] width 10 height 10
checkbox input "true"
click at [133, 287] on input "Détendeur" at bounding box center [130, 289] width 10 height 10
checkbox input "true"
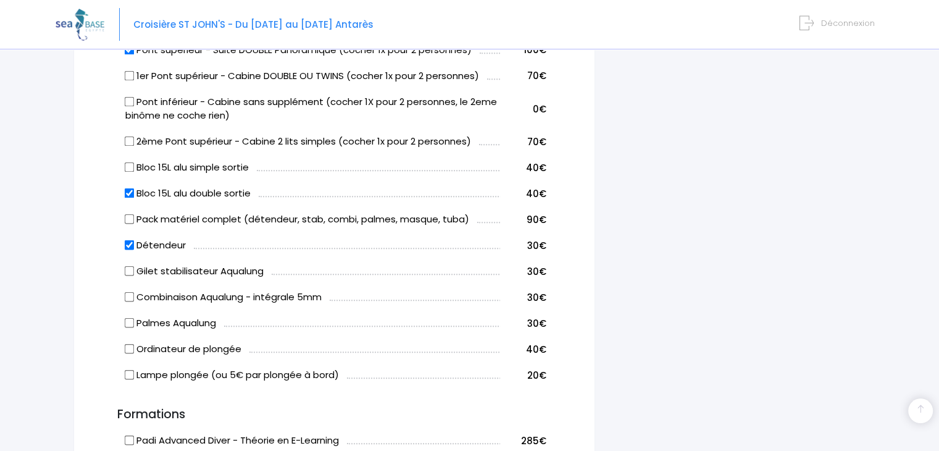
scroll to position [741, 0]
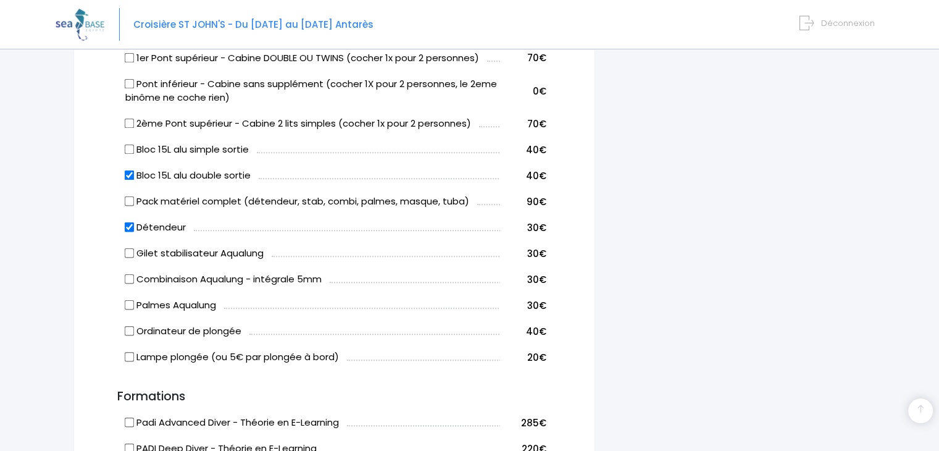
click at [148, 253] on label "Gilet stabilisateur Aqualung" at bounding box center [194, 253] width 138 height 14
click at [135, 253] on input "Gilet stabilisateur Aqualung" at bounding box center [130, 253] width 10 height 10
checkbox input "true"
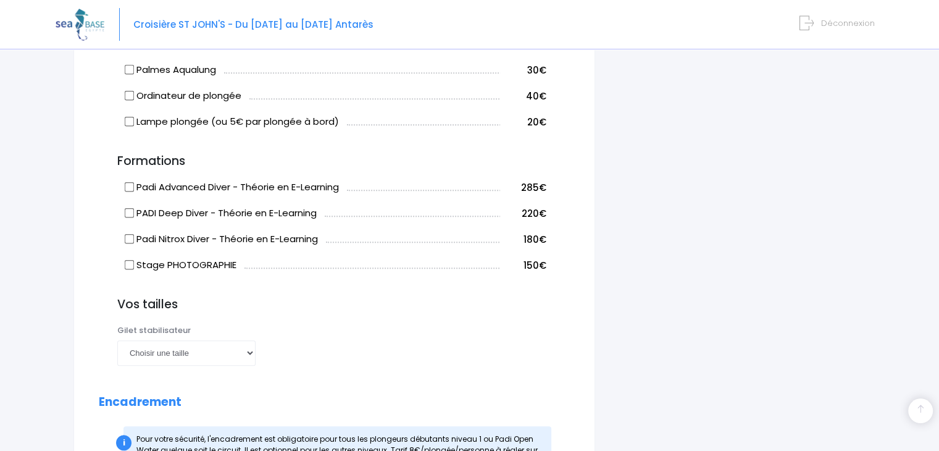
scroll to position [1111, 0]
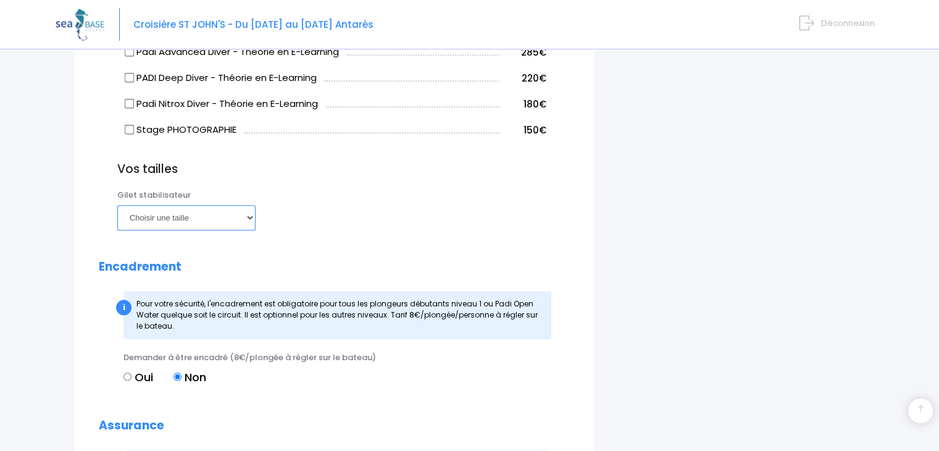
drag, startPoint x: 250, startPoint y: 215, endPoint x: 239, endPoint y: 215, distance: 11.1
click at [249, 215] on select "Choisir une taille XXS XS S M ML L XL XXL" at bounding box center [186, 217] width 138 height 25
click at [132, 102] on input "Padi Nitrox Diver - Théorie en E-Learning" at bounding box center [130, 104] width 10 height 10
checkbox input "true"
click at [178, 217] on select "Choisir une taille XXS XS S M ML L XL XXL" at bounding box center [186, 217] width 138 height 25
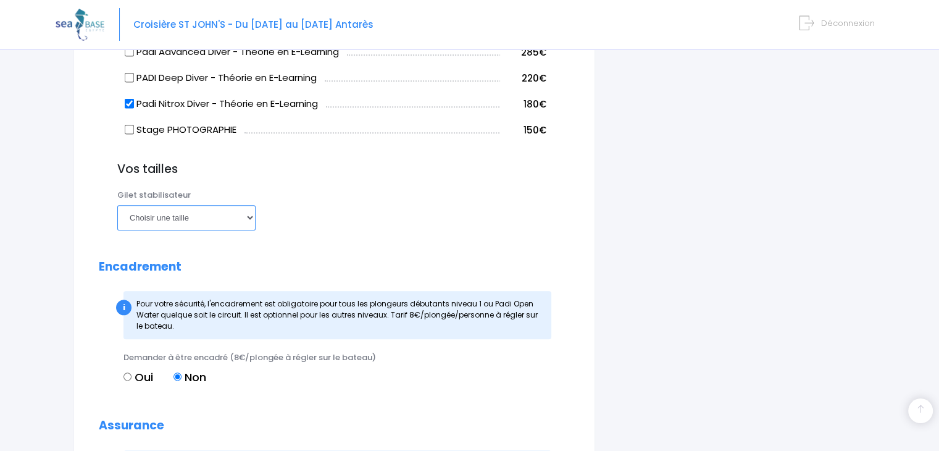
select select "XL"
click at [117, 205] on select "Choisir une taille XXS XS S M ML L XL XXL" at bounding box center [186, 217] width 138 height 25
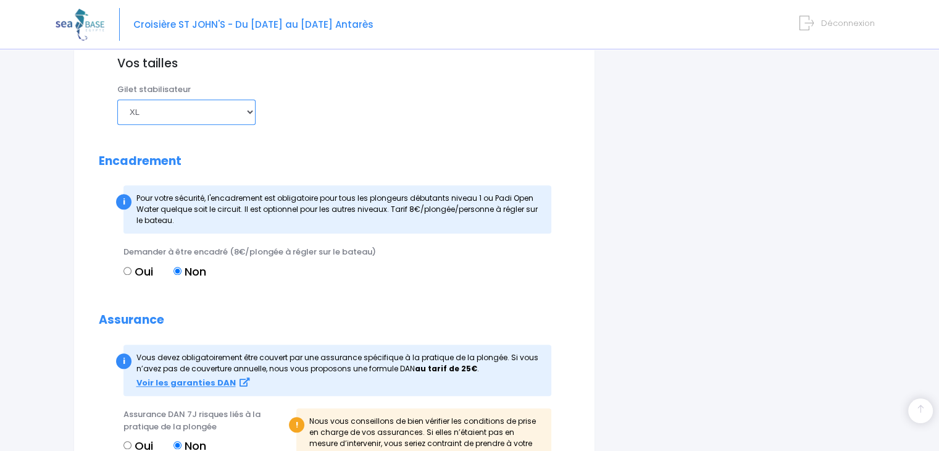
scroll to position [1235, 0]
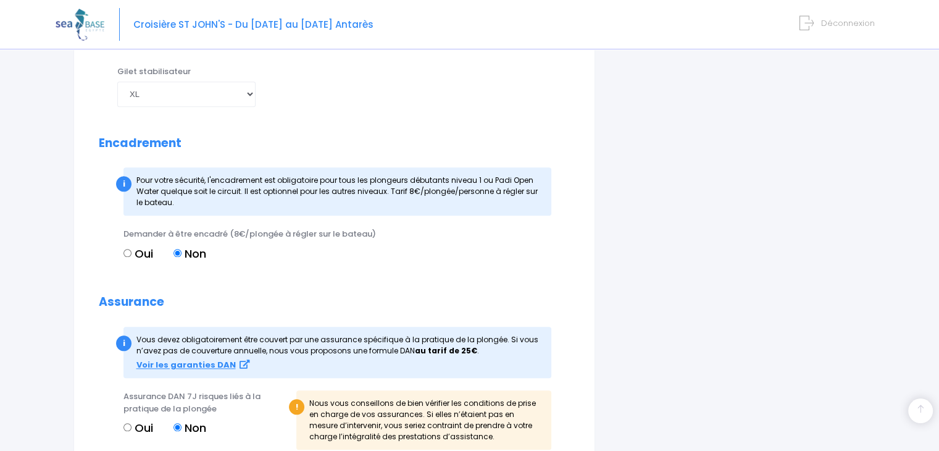
click at [131, 245] on label "Oui" at bounding box center [138, 253] width 30 height 17
click at [131, 249] on input "Oui" at bounding box center [127, 253] width 8 height 8
radio input "true"
click at [250, 88] on select "Choisir une taille XXS XS S M ML L XL XXL" at bounding box center [186, 93] width 138 height 25
select select "XXL"
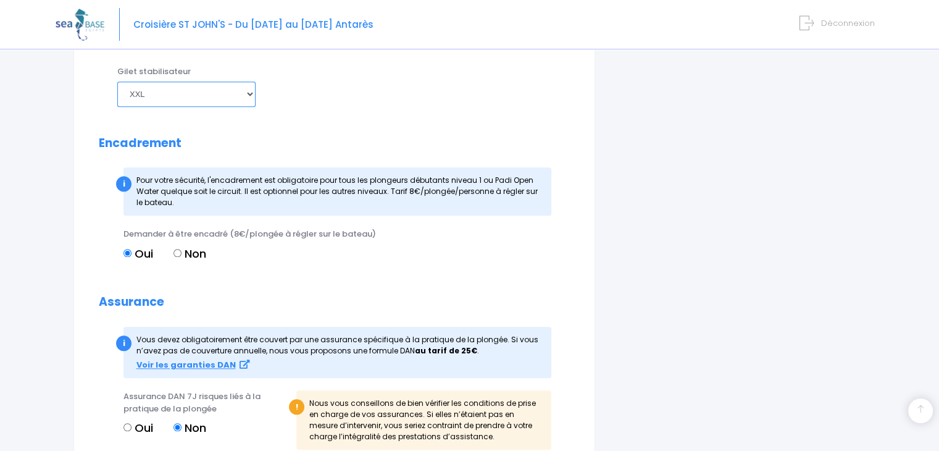
click at [117, 81] on select "Choisir une taille XXS XS S M ML L XL XXL" at bounding box center [186, 93] width 138 height 25
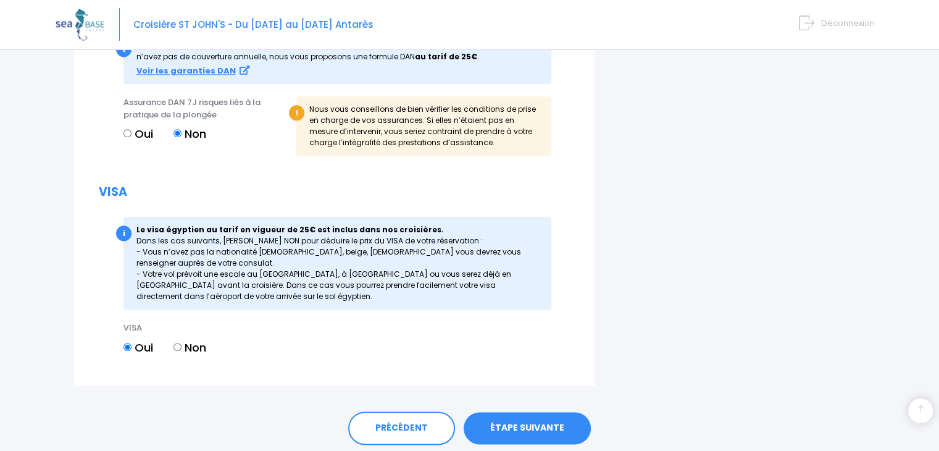
scroll to position [1570, 0]
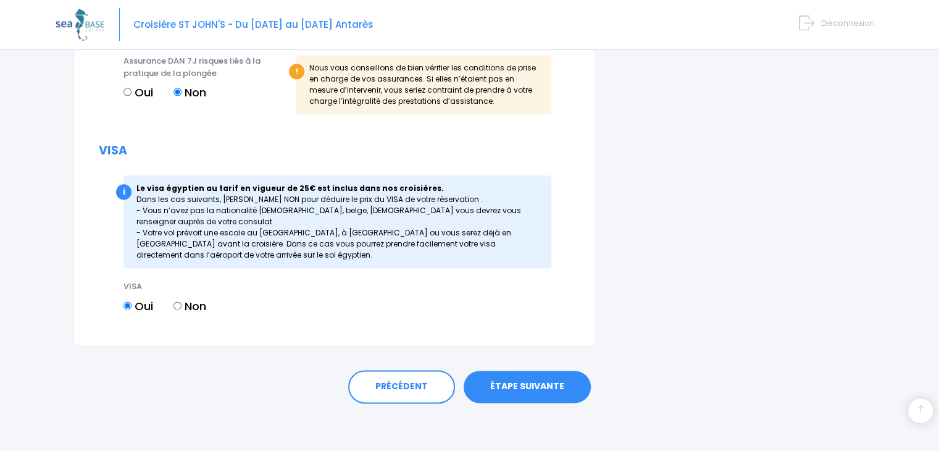
click at [536, 387] on link "ÉTAPE SUIVANTE" at bounding box center [527, 386] width 127 height 32
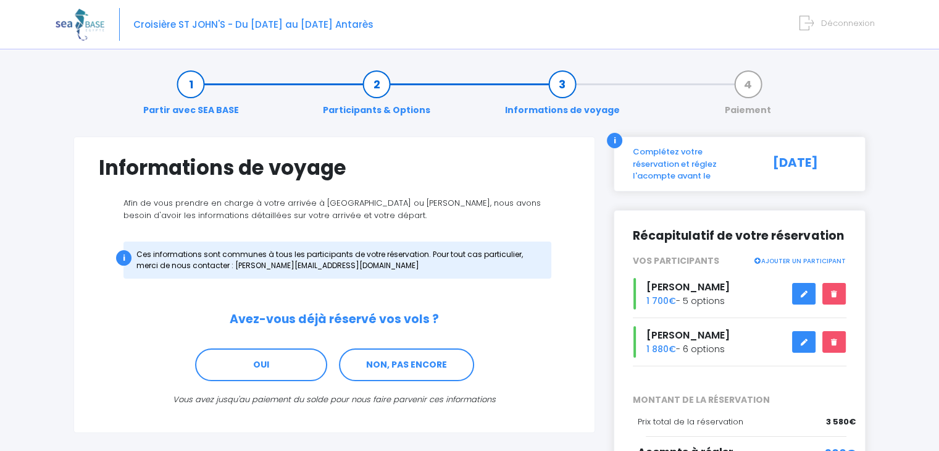
scroll to position [104, 0]
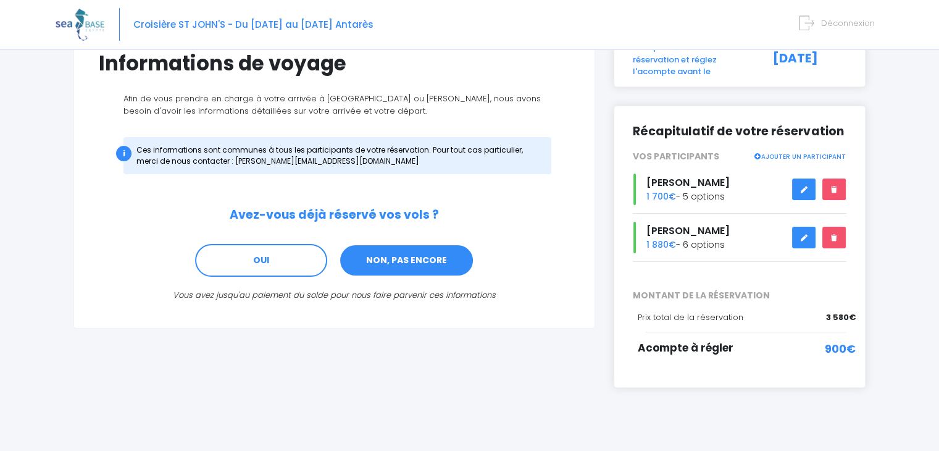
click at [430, 265] on link "NON, PAS ENCORE" at bounding box center [406, 260] width 135 height 33
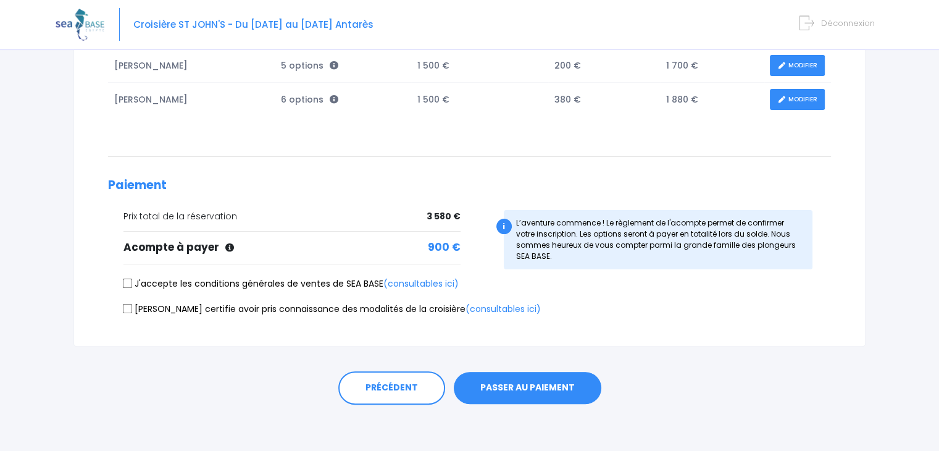
scroll to position [244, 0]
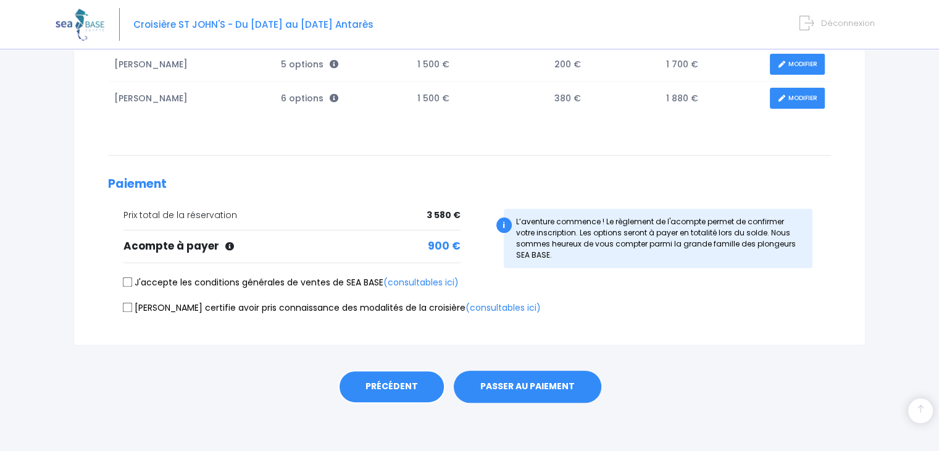
click at [395, 384] on link "PRÉCÉDENT" at bounding box center [391, 386] width 107 height 33
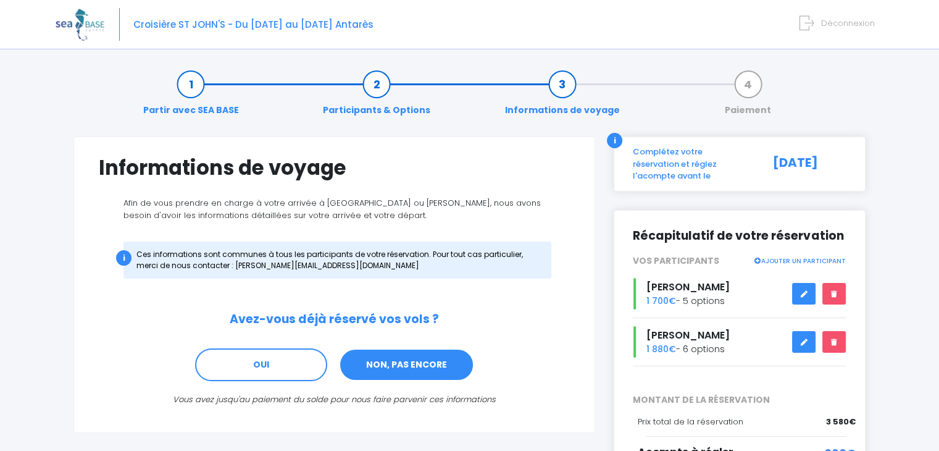
click at [384, 365] on link "NON, PAS ENCORE" at bounding box center [406, 364] width 135 height 33
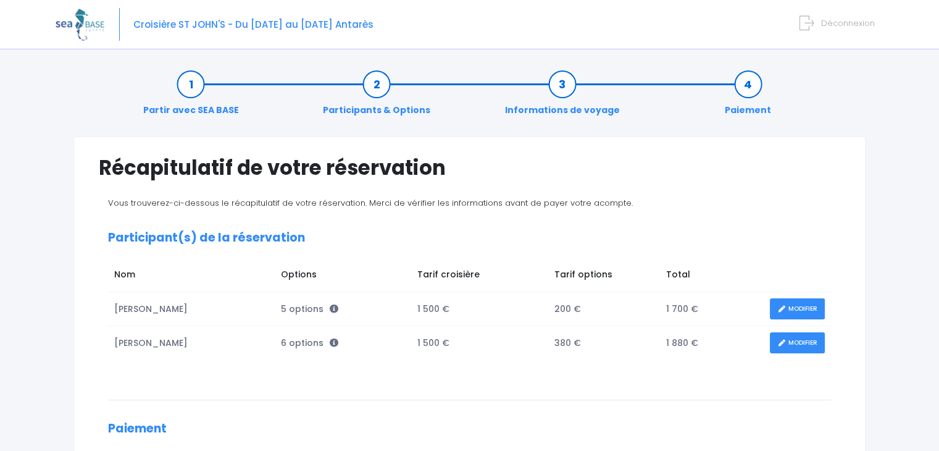
click at [797, 347] on link "MODIFIER" at bounding box center [797, 343] width 55 height 22
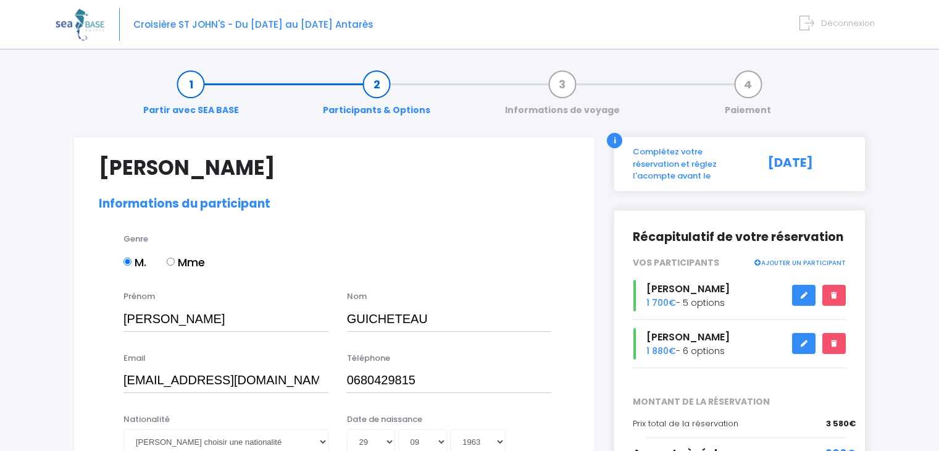
select select "PADI Open Water diver"
select select "XXL"
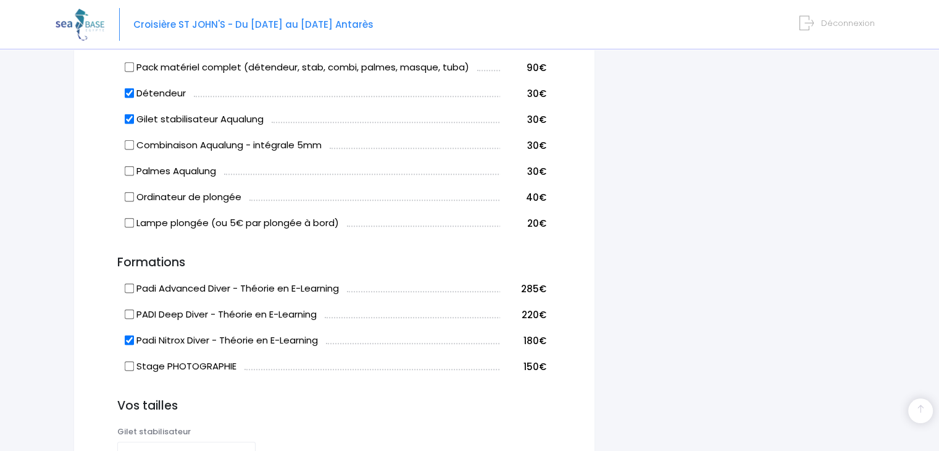
scroll to position [864, 0]
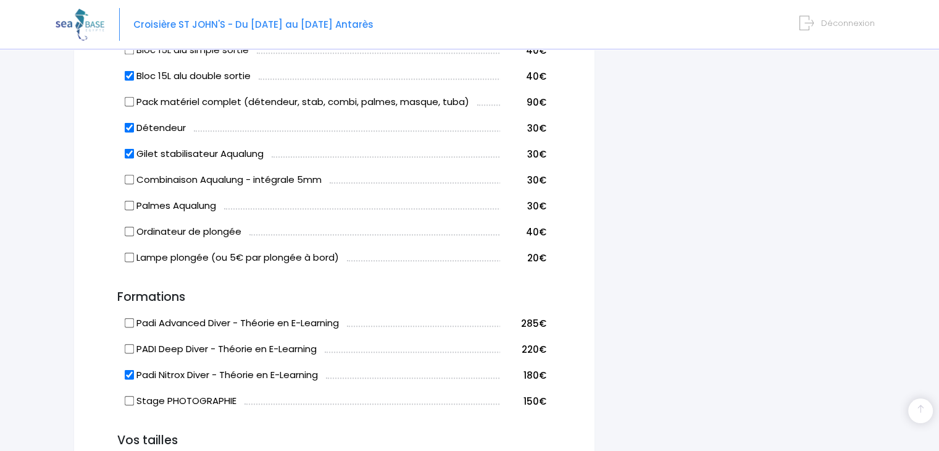
click at [131, 373] on input "Padi Nitrox Diver - Théorie en E-Learning" at bounding box center [130, 375] width 10 height 10
checkbox input "false"
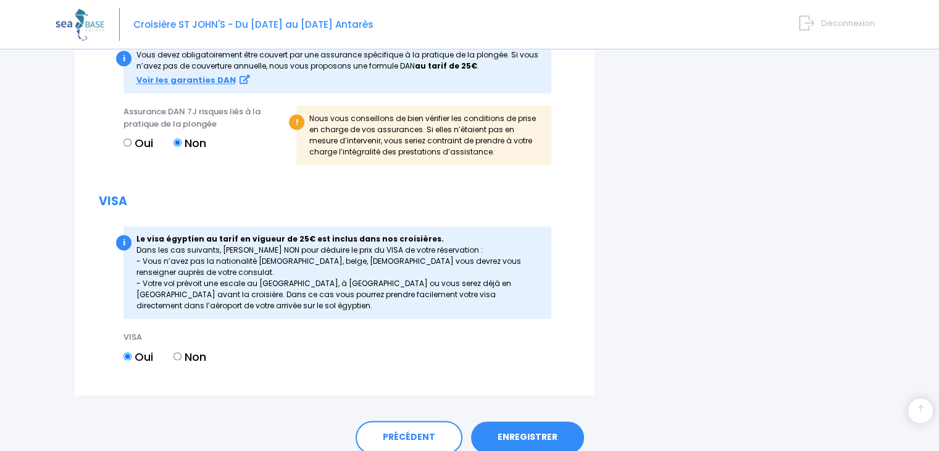
scroll to position [1594, 0]
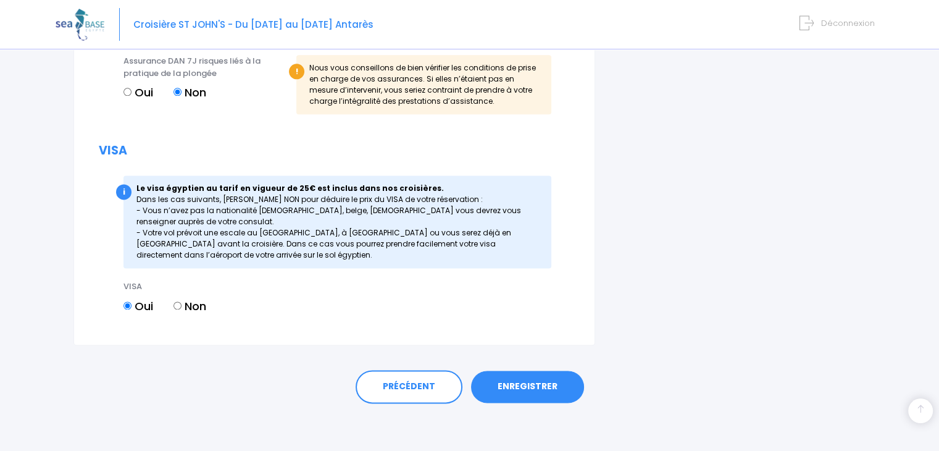
click at [541, 380] on link "ENREGISTRER" at bounding box center [527, 386] width 113 height 32
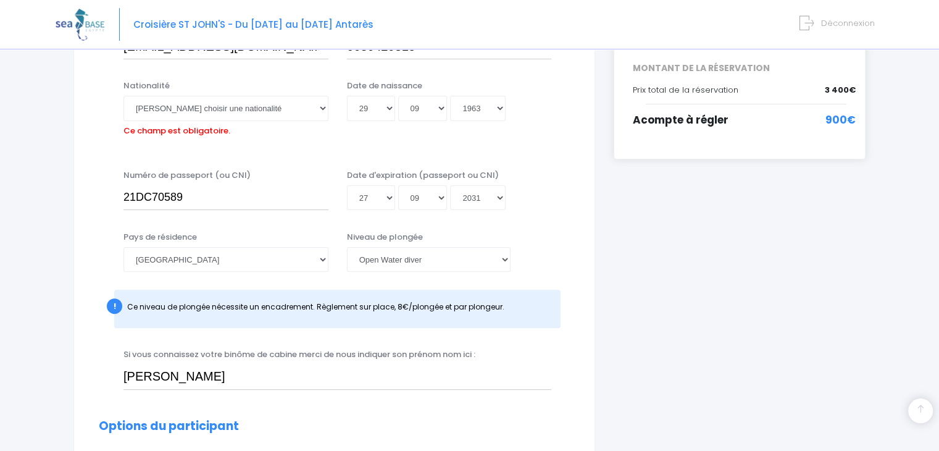
scroll to position [306, 0]
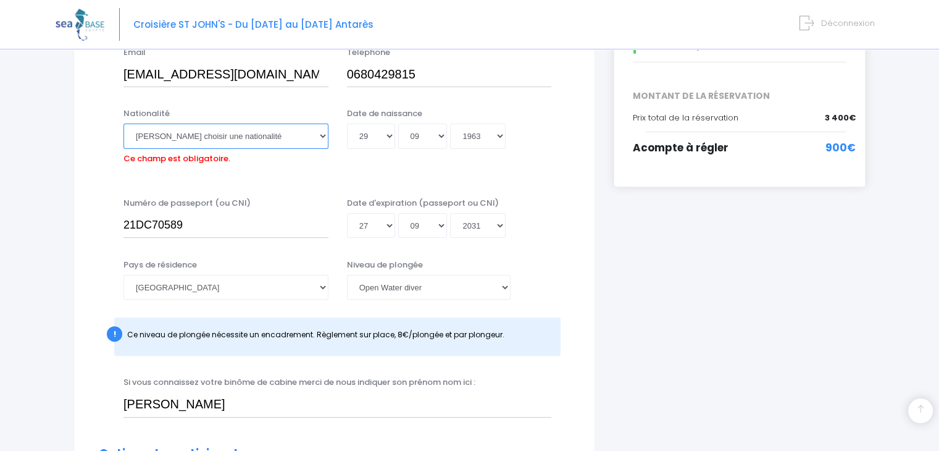
click at [254, 134] on select "Veuillez choisir une nationalité [DEMOGRAPHIC_DATA] Algerienne Allemande [GEOGR…" at bounding box center [225, 135] width 205 height 25
select select "Française"
click at [123, 123] on select "Veuillez choisir une nationalité [DEMOGRAPHIC_DATA] Algerienne Allemande [GEOGR…" at bounding box center [225, 135] width 205 height 25
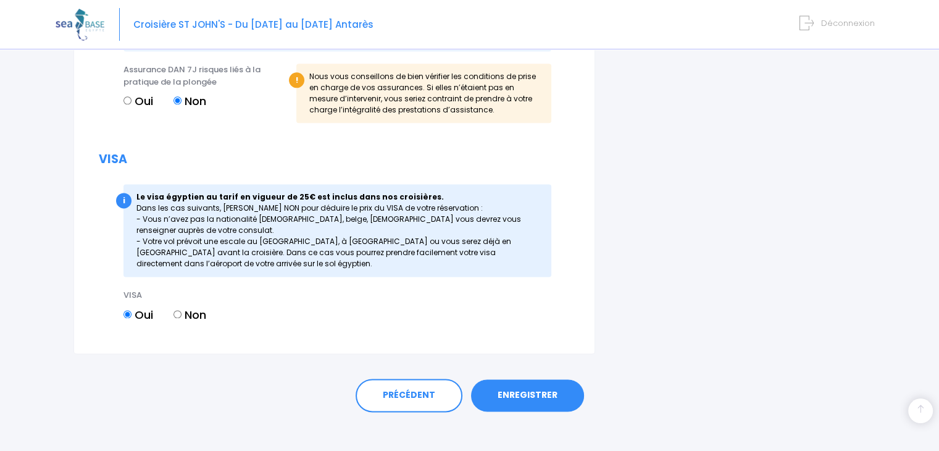
scroll to position [1594, 0]
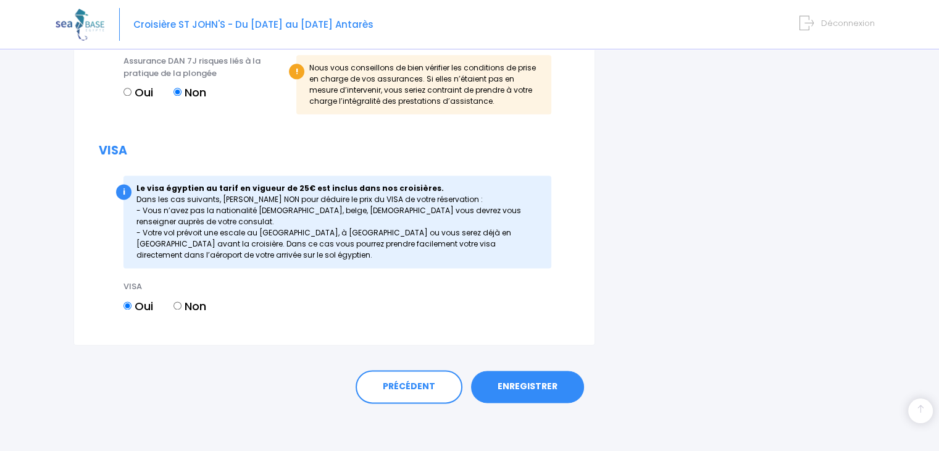
click at [520, 379] on link "ENREGISTRER" at bounding box center [527, 386] width 113 height 32
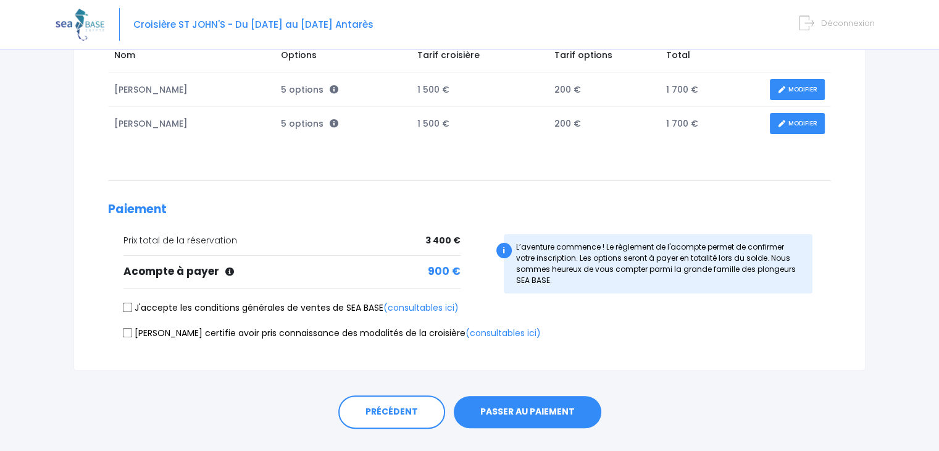
scroll to position [244, 0]
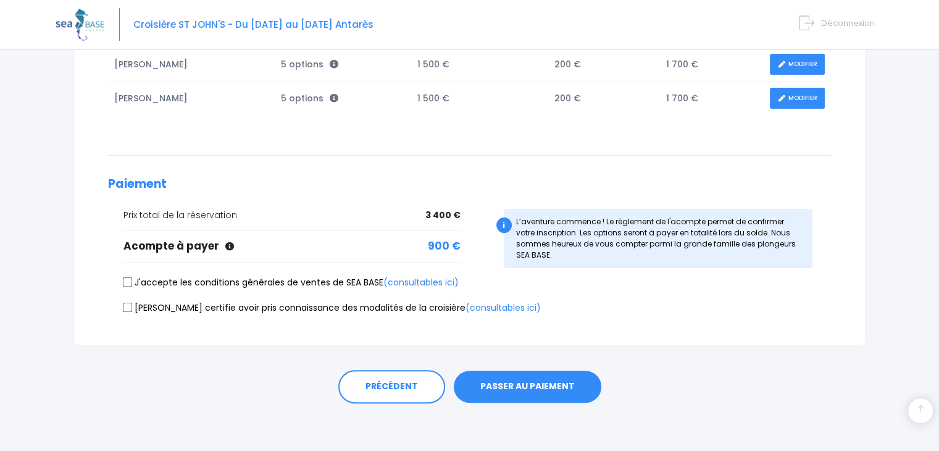
click at [128, 280] on input "J'accepte les conditions générales de ventes de SEA BASE (consultables ici)" at bounding box center [128, 282] width 10 height 10
checkbox input "true"
click at [131, 305] on input "[PERSON_NAME] certifie avoir pris connaissance des modalités de la croisière (c…" at bounding box center [128, 307] width 10 height 10
checkbox input "true"
click at [511, 380] on button "PASSER AU PAIEMENT" at bounding box center [528, 386] width 148 height 32
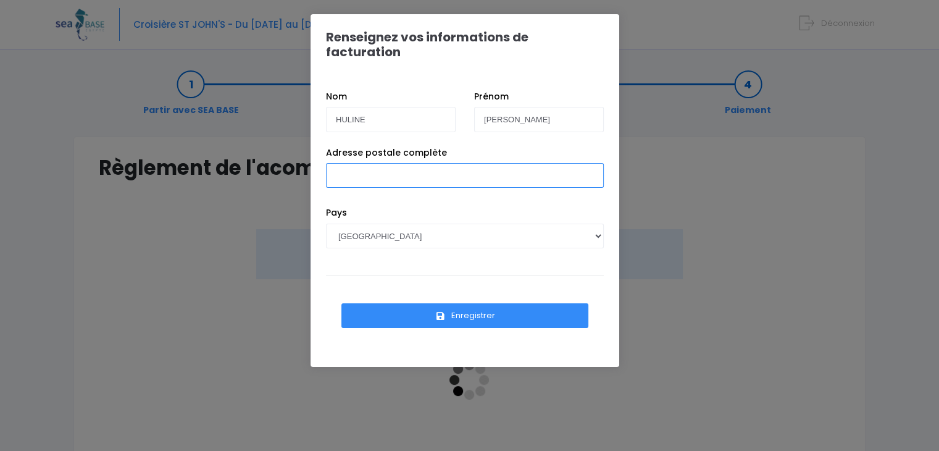
click at [381, 163] on input "Adresse postale complète" at bounding box center [465, 175] width 278 height 25
click at [390, 248] on div "Pays AFGHANISTAN AFRIQUE DU SUD ÅLAND, ÎLES ALBANIE ALGÉRIE ALLEMAGNE ANDORRE A…" at bounding box center [465, 236] width 296 height 60
click at [457, 163] on input "16 chemin des ouches" at bounding box center [465, 175] width 278 height 25
click at [494, 163] on input "16 chemin des ouches 28700" at bounding box center [465, 175] width 278 height 25
type input "16 chemin des ouches 28700 DENONVILLE"
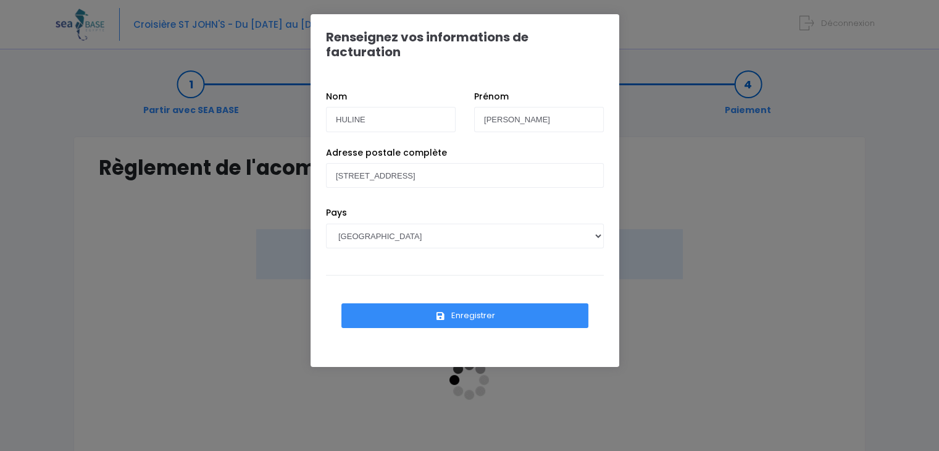
click at [425, 249] on div "Pays AFGHANISTAN AFRIQUE DU SUD ÅLAND, ÎLES ALBANIE ALGÉRIE ALLEMAGNE ANDORRE A…" at bounding box center [465, 236] width 296 height 60
click at [461, 303] on button "Enregistrer" at bounding box center [464, 315] width 247 height 25
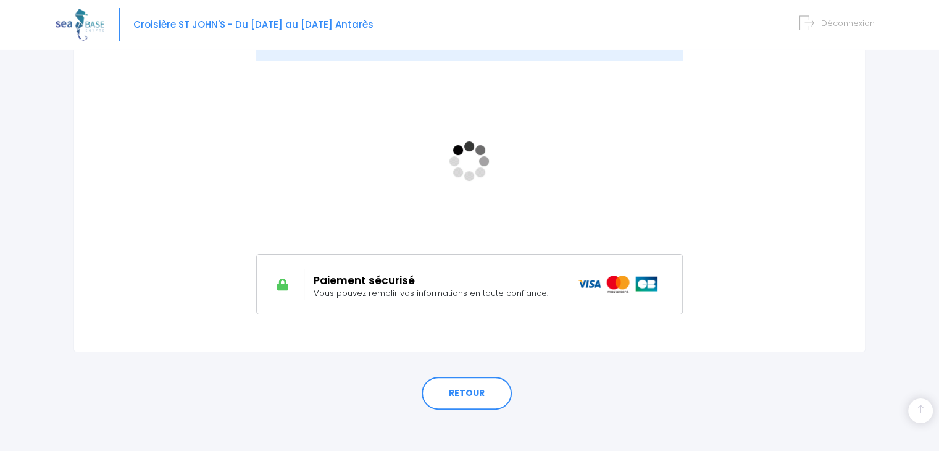
scroll to position [226, 0]
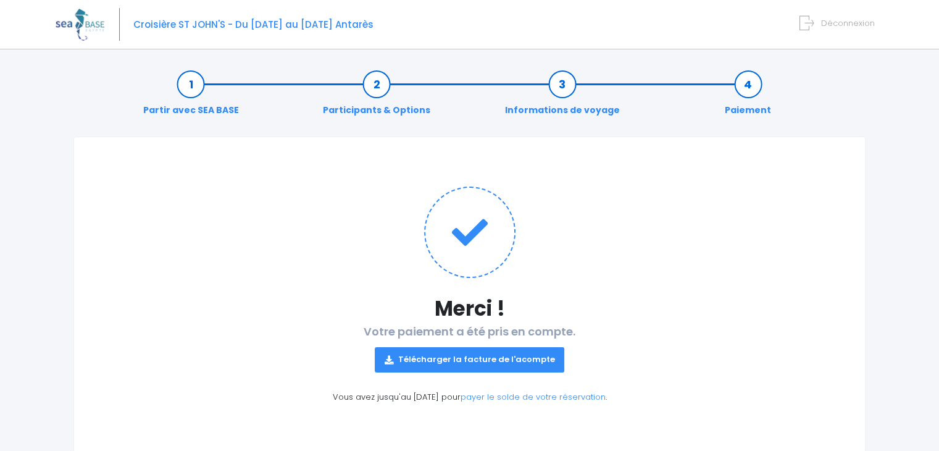
click at [475, 356] on link "Télécharger la facture de l'acompte" at bounding box center [470, 359] width 190 height 25
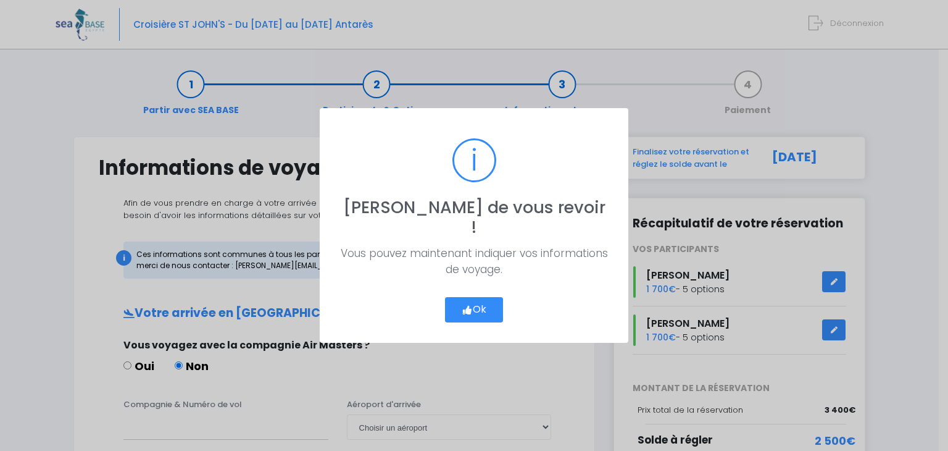
click at [473, 297] on button "Ok" at bounding box center [474, 310] width 58 height 26
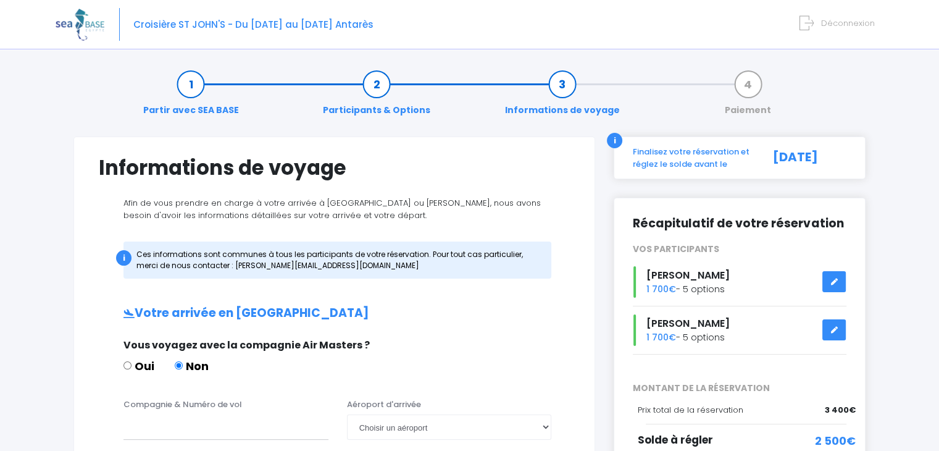
click at [840, 327] on link at bounding box center [833, 330] width 23 height 22
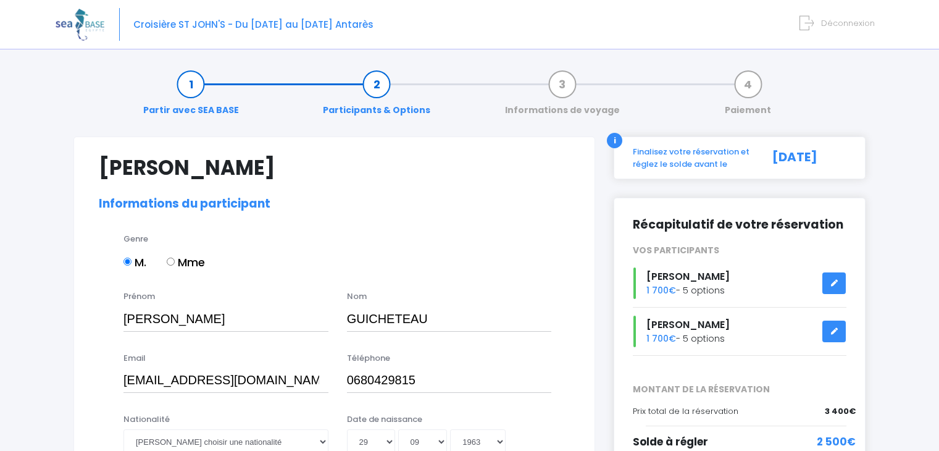
select select "PADI Open Water diver"
select select "XXL"
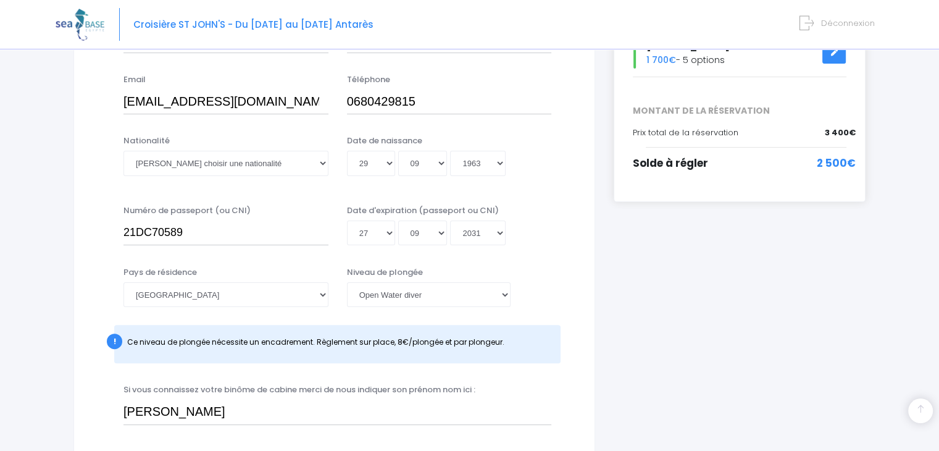
scroll to position [432, 0]
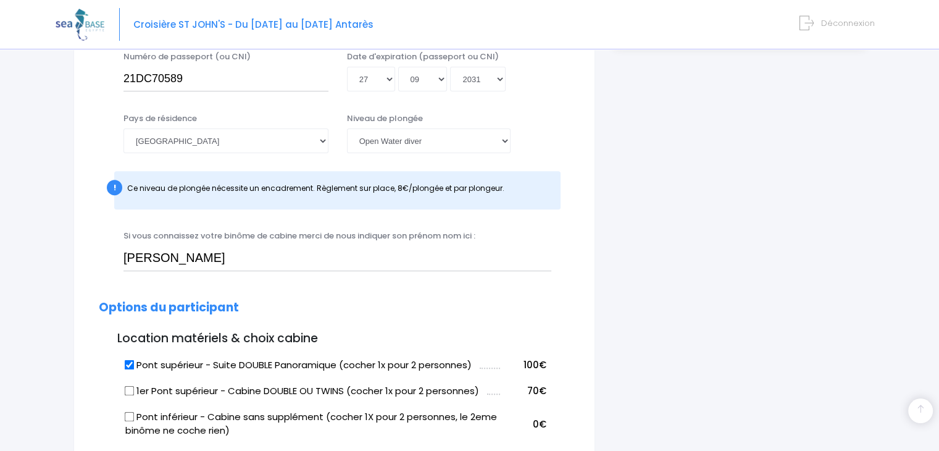
click at [123, 356] on td "Pont supérieur - Suite DOUBLE Panoramique (cocher 1x pour 2 personnes)" at bounding box center [311, 363] width 378 height 26
click at [130, 365] on input "Pont supérieur - Suite DOUBLE Panoramique (cocher 1x pour 2 personnes)" at bounding box center [130, 364] width 10 height 10
checkbox input "false"
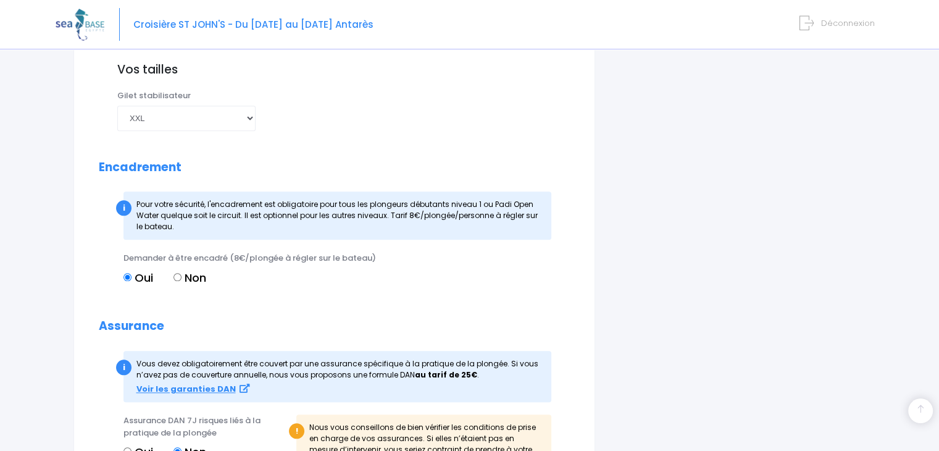
scroll to position [1594, 0]
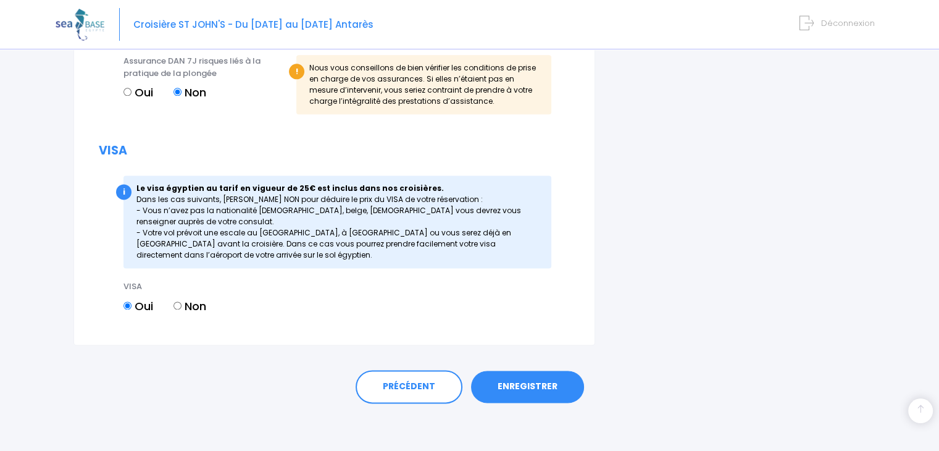
click at [516, 386] on link "ENREGISTRER" at bounding box center [527, 386] width 113 height 32
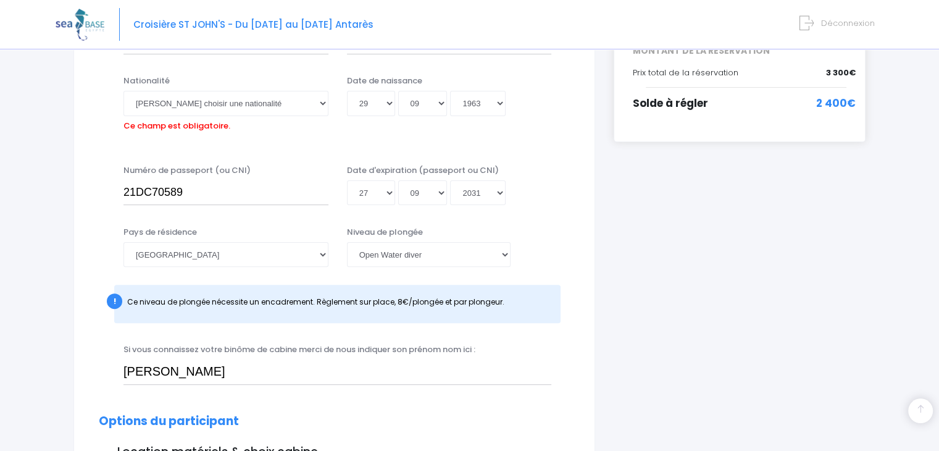
scroll to position [306, 0]
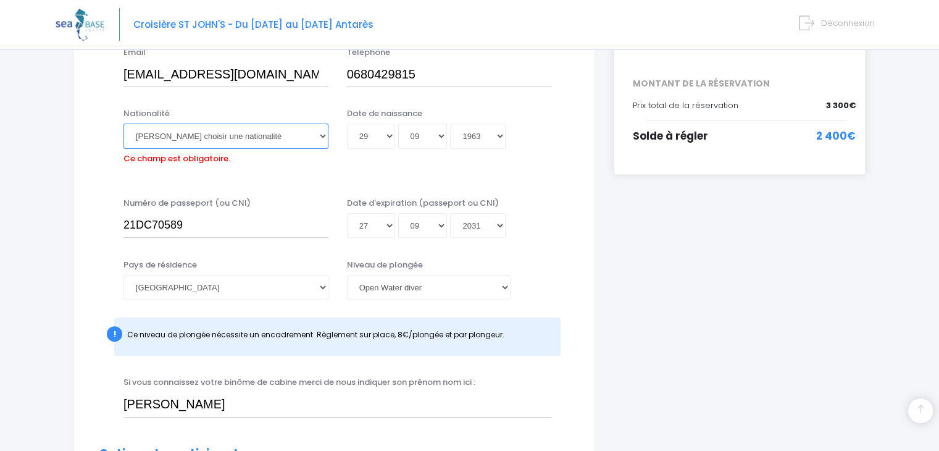
click at [278, 140] on select "Veuillez choisir une nationalité Afghane Albanaise Algerienne Allemande America…" at bounding box center [225, 135] width 205 height 25
select select "Française"
click at [123, 123] on select "Veuillez choisir une nationalité Afghane Albanaise Algerienne Allemande America…" at bounding box center [225, 135] width 205 height 25
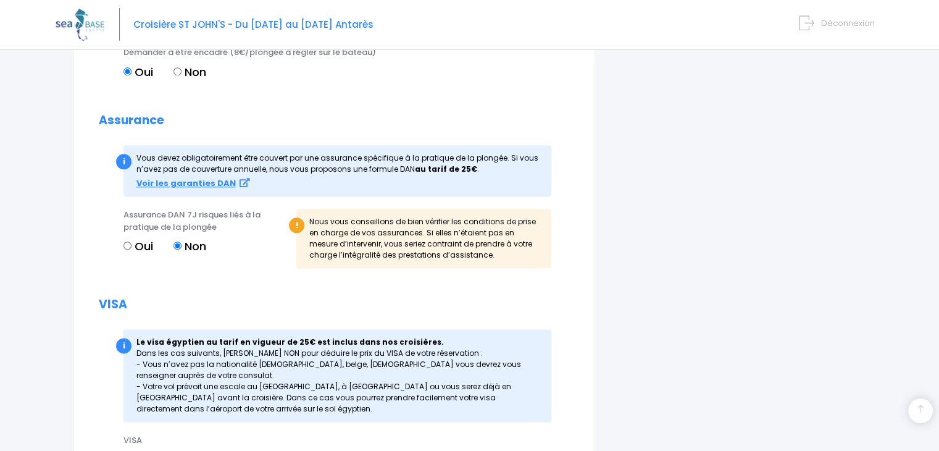
scroll to position [1594, 0]
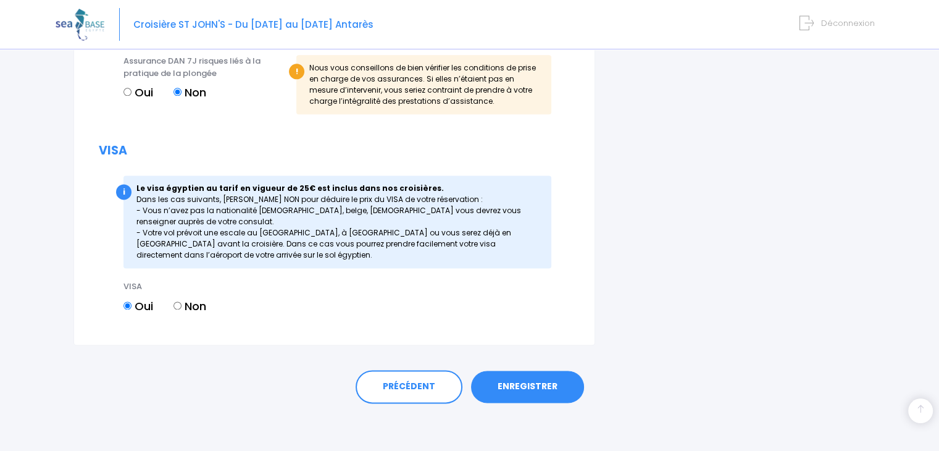
click at [534, 383] on link "ENREGISTRER" at bounding box center [527, 386] width 113 height 32
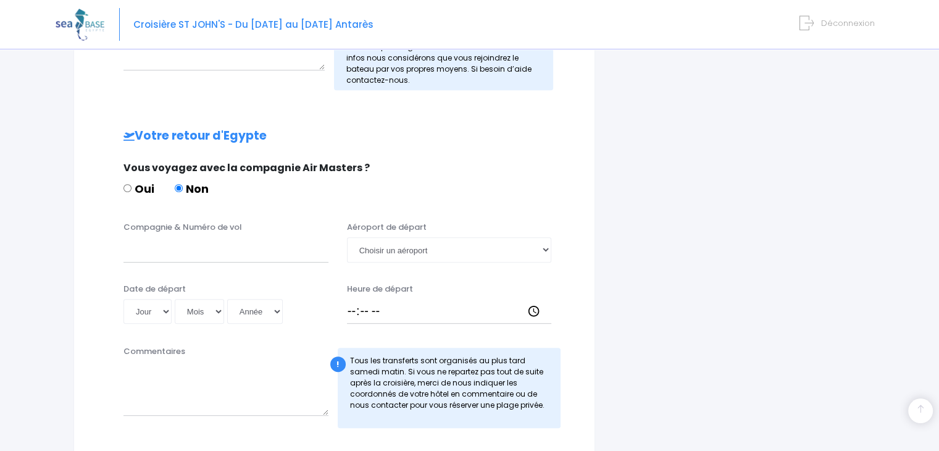
scroll to position [633, 0]
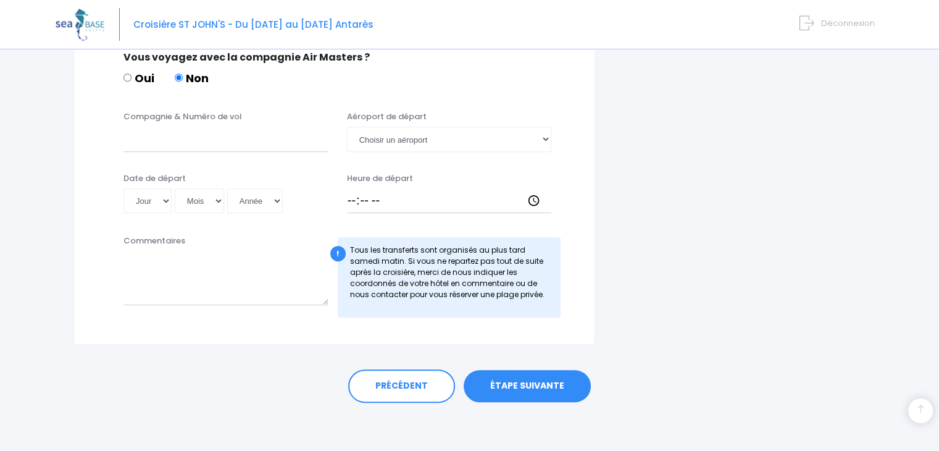
click at [526, 384] on link "ÉTAPE SUIVANTE" at bounding box center [527, 386] width 127 height 32
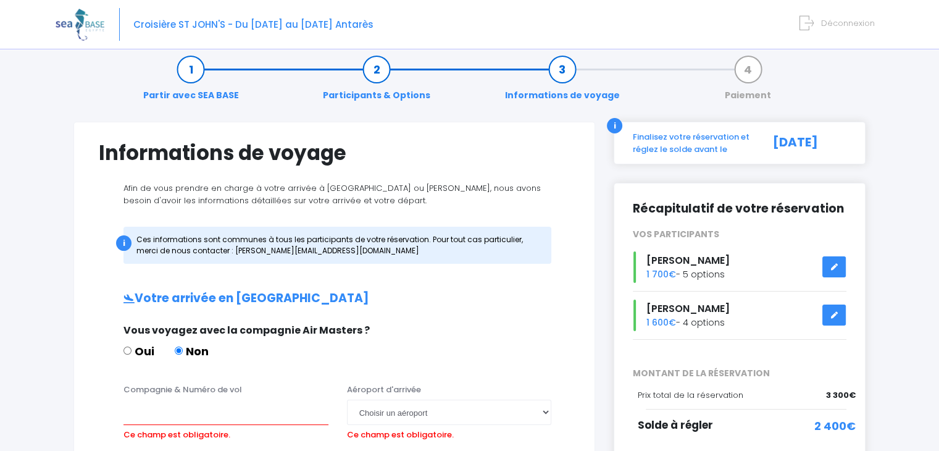
scroll to position [0, 0]
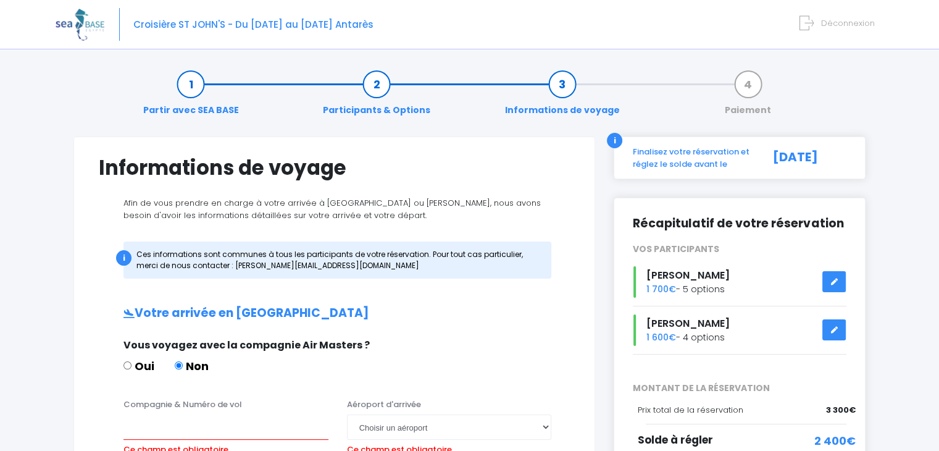
click at [804, 19] on icon at bounding box center [806, 23] width 14 height 20
